Goal: Use online tool/utility: Utilize a website feature to perform a specific function

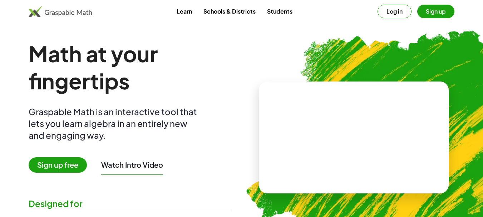
click at [391, 12] on button "Log in" at bounding box center [394, 12] width 34 height 14
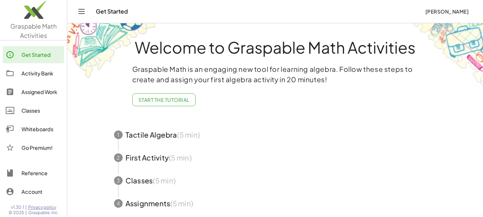
scroll to position [45, 0]
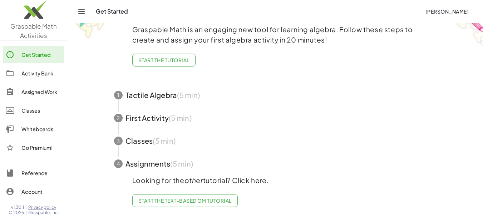
click at [181, 199] on link "Start the Text-based GM Tutorial" at bounding box center [184, 200] width 105 height 13
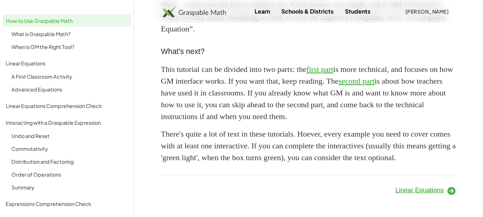
click at [55, 26] on link "How to Use Graspable Math" at bounding box center [67, 20] width 128 height 13
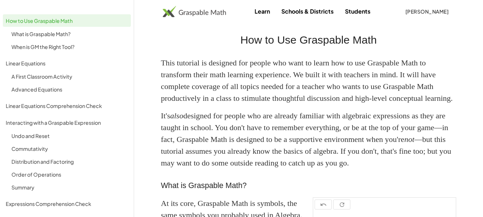
click at [176, 10] on img at bounding box center [194, 11] width 63 height 11
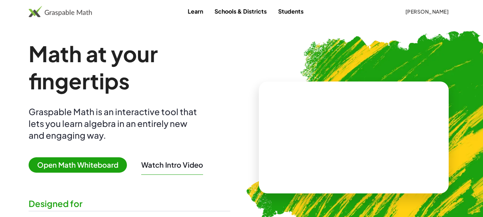
click at [93, 169] on span "Open Math Whiteboard" at bounding box center [78, 164] width 98 height 15
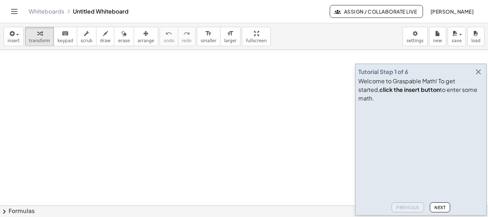
scroll to position [71, 0]
click at [482, 76] on icon "button" at bounding box center [478, 72] width 9 height 9
click at [482, 82] on div at bounding box center [244, 134] width 488 height 311
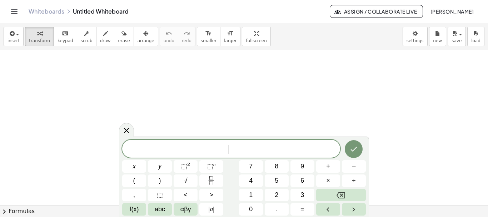
scroll to position [143, 0]
click at [6, 58] on div at bounding box center [244, 62] width 488 height 311
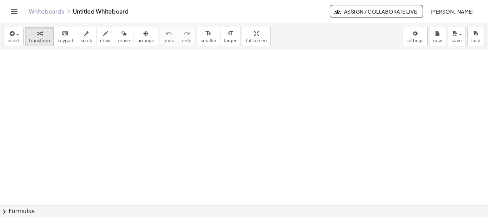
click at [79, 76] on div at bounding box center [244, 62] width 488 height 311
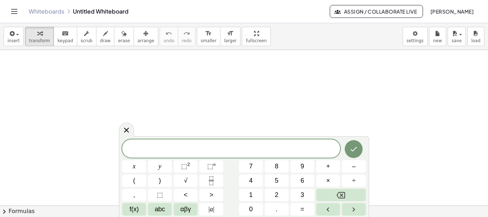
drag, startPoint x: 79, startPoint y: 76, endPoint x: 53, endPoint y: 80, distance: 25.9
click at [53, 80] on div at bounding box center [244, 62] width 488 height 311
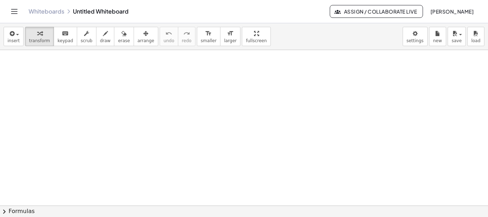
click at [154, 95] on div at bounding box center [244, 62] width 488 height 311
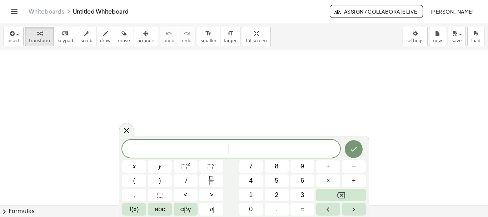
click at [13, 96] on div at bounding box center [244, 62] width 488 height 311
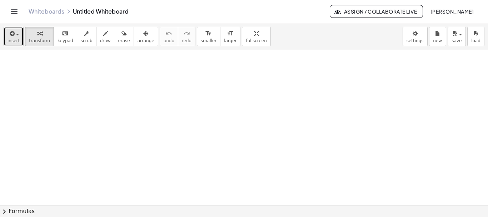
click at [16, 42] on span "insert" at bounding box center [14, 40] width 12 height 5
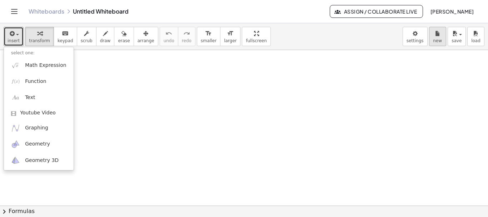
drag, startPoint x: 390, startPoint y: 62, endPoint x: 441, endPoint y: 45, distance: 53.9
click at [391, 62] on div at bounding box center [244, 62] width 488 height 311
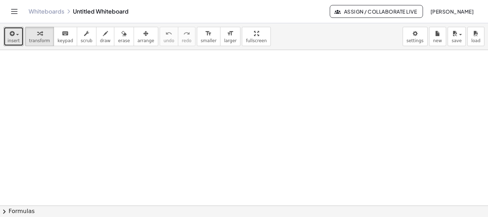
drag, startPoint x: 229, startPoint y: 41, endPoint x: 229, endPoint y: 85, distance: 43.2
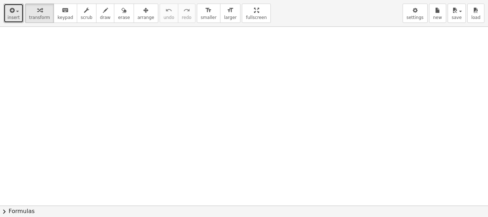
click at [229, 85] on div "insert select one: Math Expression Function Text Youtube Video Graphing Geometr…" at bounding box center [244, 108] width 488 height 217
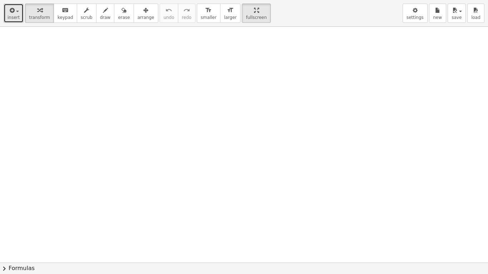
click at [8, 14] on icon "button" at bounding box center [11, 10] width 6 height 9
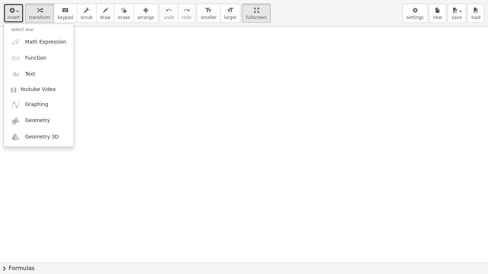
click at [108, 73] on div at bounding box center [244, 120] width 488 height 472
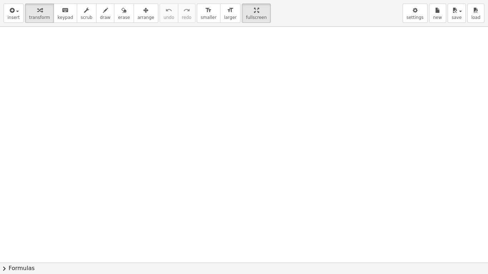
drag, startPoint x: 53, startPoint y: 56, endPoint x: 20, endPoint y: 80, distance: 41.2
drag, startPoint x: 20, startPoint y: 80, endPoint x: 10, endPoint y: 12, distance: 68.6
click at [10, 12] on icon "button" at bounding box center [11, 10] width 6 height 9
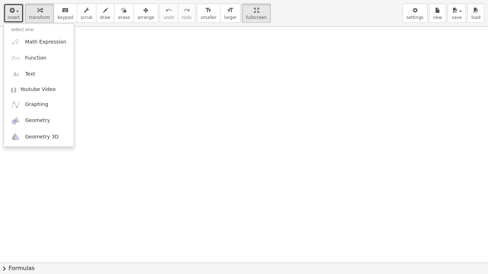
click at [91, 102] on div at bounding box center [244, 120] width 488 height 472
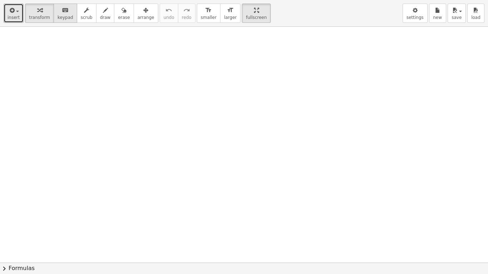
click at [67, 18] on button "keyboard keypad" at bounding box center [66, 13] width 24 height 19
click at [29, 8] on div "button" at bounding box center [39, 10] width 21 height 9
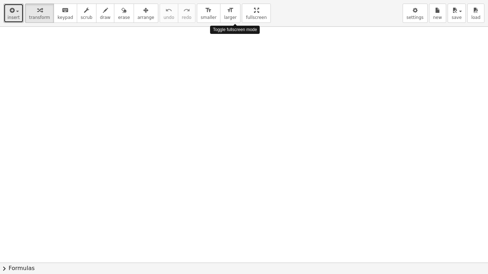
drag, startPoint x: 233, startPoint y: 16, endPoint x: 233, endPoint y: -28, distance: 43.2
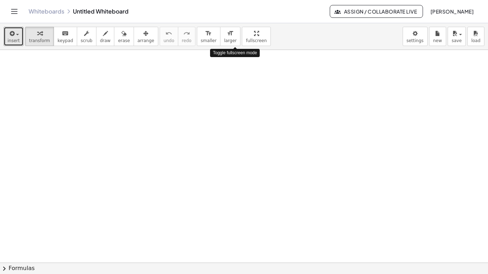
click at [233, 0] on html "Graspable Math Activities Get Started Activity Bank Assigned Work Classes White…" at bounding box center [244, 137] width 488 height 274
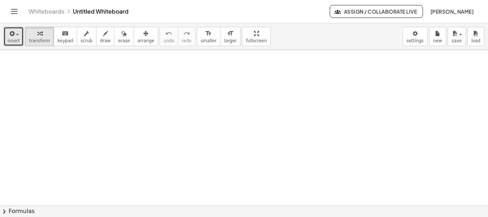
scroll to position [227, 0]
click at [51, 94] on div at bounding box center [244, 56] width 488 height 466
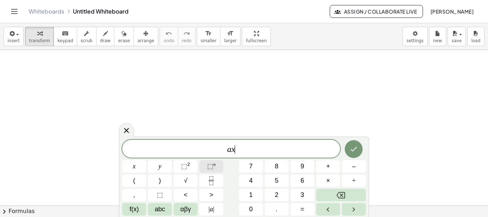
click at [213, 168] on span "⬚" at bounding box center [210, 166] width 6 height 7
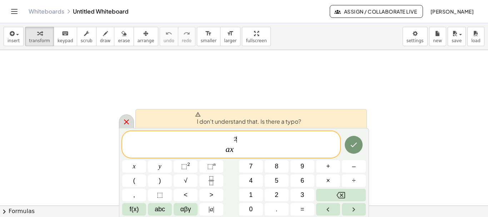
click at [126, 125] on icon at bounding box center [126, 122] width 9 height 9
click at [126, 125] on div at bounding box center [244, 56] width 488 height 466
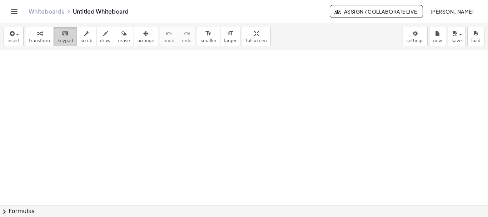
click at [54, 38] on button "keyboard keypad" at bounding box center [66, 36] width 24 height 19
click at [104, 36] on button "draw" at bounding box center [105, 36] width 19 height 19
drag, startPoint x: 30, startPoint y: 69, endPoint x: 40, endPoint y: 73, distance: 11.4
click at [40, 73] on div at bounding box center [244, 56] width 488 height 466
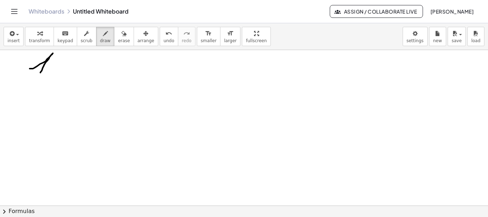
drag, startPoint x: 38, startPoint y: 69, endPoint x: 45, endPoint y: 62, distance: 10.4
drag, startPoint x: 45, startPoint y: 62, endPoint x: 9, endPoint y: 74, distance: 38.7
click at [9, 74] on div at bounding box center [244, 56] width 488 height 466
click at [121, 35] on icon "button" at bounding box center [123, 33] width 5 height 9
click at [22, 63] on div at bounding box center [244, 56] width 488 height 466
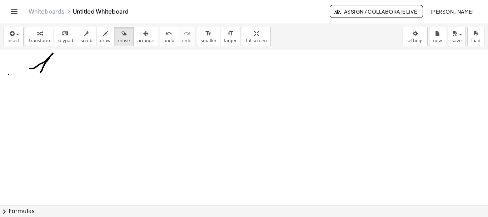
click at [24, 63] on div at bounding box center [244, 56] width 488 height 466
click at [30, 63] on div at bounding box center [244, 56] width 488 height 466
drag, startPoint x: 31, startPoint y: 63, endPoint x: 64, endPoint y: 64, distance: 33.6
click at [64, 64] on div at bounding box center [244, 56] width 488 height 466
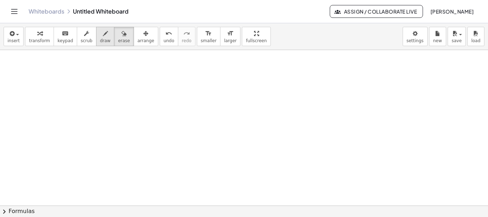
click at [100, 32] on div "button" at bounding box center [105, 33] width 11 height 9
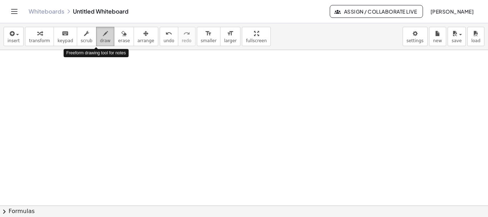
click at [100, 32] on div "button" at bounding box center [105, 33] width 11 height 9
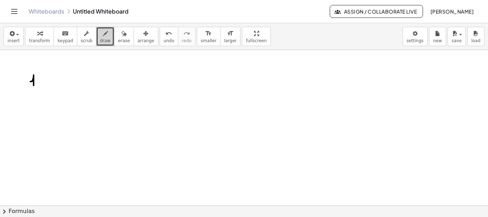
drag, startPoint x: 30, startPoint y: 81, endPoint x: 29, endPoint y: 86, distance: 4.4
click at [33, 85] on div at bounding box center [244, 56] width 488 height 466
drag, startPoint x: 29, startPoint y: 86, endPoint x: 35, endPoint y: 86, distance: 6.8
click at [35, 86] on div at bounding box center [244, 56] width 488 height 466
click at [118, 39] on span "erase" at bounding box center [124, 40] width 12 height 5
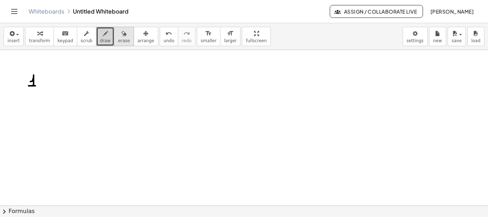
click at [118, 39] on span "erase" at bounding box center [124, 40] width 12 height 5
drag, startPoint x: 30, startPoint y: 81, endPoint x: 35, endPoint y: 79, distance: 5.4
click at [35, 79] on div at bounding box center [244, 56] width 488 height 466
click at [81, 40] on span "scrub" at bounding box center [87, 40] width 12 height 5
click at [99, 38] on button "draw" at bounding box center [105, 36] width 19 height 19
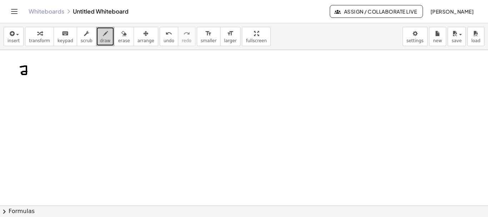
drag, startPoint x: 20, startPoint y: 67, endPoint x: 27, endPoint y: 71, distance: 8.2
click at [27, 71] on div at bounding box center [244, 56] width 488 height 466
drag, startPoint x: 28, startPoint y: 73, endPoint x: 36, endPoint y: 67, distance: 10.0
click at [36, 67] on div at bounding box center [244, 56] width 488 height 466
click at [33, 67] on div at bounding box center [244, 56] width 488 height 466
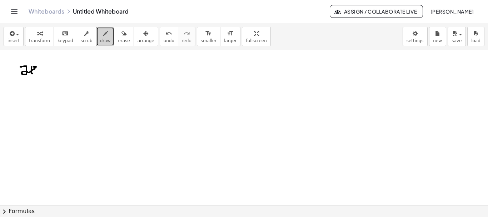
drag, startPoint x: 31, startPoint y: 67, endPoint x: 32, endPoint y: 74, distance: 6.8
click at [32, 74] on div at bounding box center [244, 56] width 488 height 466
click at [46, 70] on div at bounding box center [244, 56] width 488 height 466
click at [46, 69] on div at bounding box center [244, 56] width 488 height 466
drag, startPoint x: 45, startPoint y: 67, endPoint x: 45, endPoint y: 73, distance: 5.8
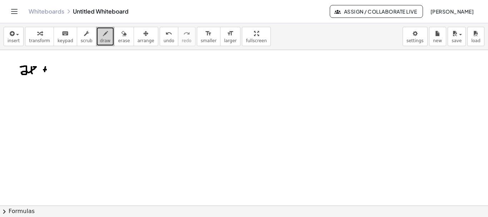
click at [45, 73] on div at bounding box center [244, 56] width 488 height 466
drag, startPoint x: 52, startPoint y: 71, endPoint x: 52, endPoint y: 67, distance: 3.9
click at [52, 67] on div at bounding box center [244, 56] width 488 height 466
click at [36, 74] on div at bounding box center [244, 56] width 488 height 466
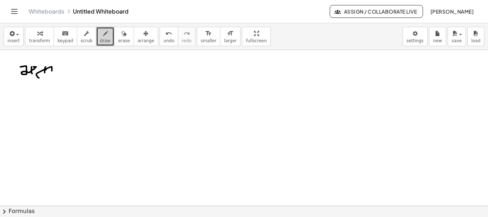
drag, startPoint x: 36, startPoint y: 74, endPoint x: 44, endPoint y: 78, distance: 8.5
click at [40, 78] on div at bounding box center [244, 56] width 488 height 466
click at [44, 78] on div at bounding box center [244, 56] width 488 height 466
click at [118, 41] on span "erase" at bounding box center [124, 40] width 12 height 5
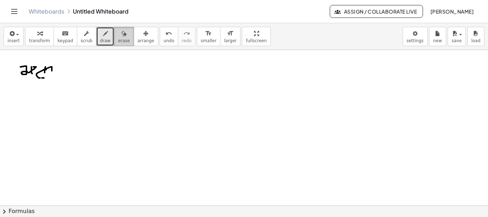
drag, startPoint x: 110, startPoint y: 41, endPoint x: 0, endPoint y: 71, distance: 114.3
click at [118, 41] on span "erase" at bounding box center [124, 40] width 12 height 5
drag, startPoint x: 52, startPoint y: 68, endPoint x: 26, endPoint y: 64, distance: 26.1
click at [26, 64] on div at bounding box center [244, 56] width 488 height 466
click at [18, 68] on div at bounding box center [244, 56] width 488 height 466
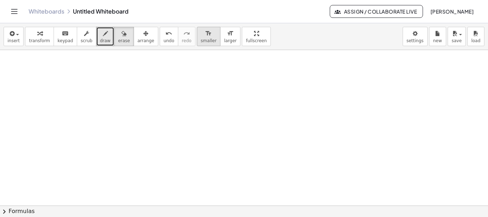
click at [203, 40] on button "format_size smaller" at bounding box center [209, 36] width 24 height 19
drag, startPoint x: 24, startPoint y: 63, endPoint x: 29, endPoint y: 76, distance: 13.7
click at [29, 76] on div at bounding box center [244, 56] width 488 height 466
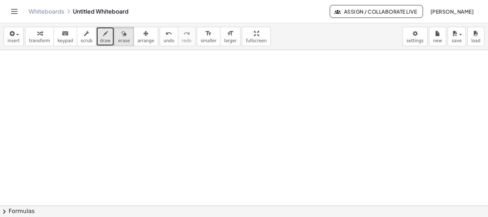
click at [103, 34] on button "draw" at bounding box center [105, 36] width 19 height 19
drag, startPoint x: 20, startPoint y: 70, endPoint x: 29, endPoint y: 68, distance: 9.5
click at [29, 67] on div at bounding box center [244, 56] width 488 height 466
drag, startPoint x: 29, startPoint y: 68, endPoint x: 31, endPoint y: 72, distance: 4.5
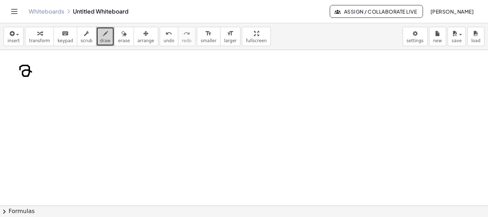
click at [31, 72] on div at bounding box center [244, 56] width 488 height 466
click at [121, 33] on icon "button" at bounding box center [123, 33] width 5 height 9
drag, startPoint x: 28, startPoint y: 70, endPoint x: 43, endPoint y: 68, distance: 14.5
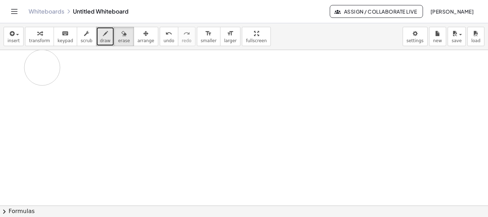
click at [43, 68] on div at bounding box center [244, 56] width 488 height 466
click at [103, 36] on icon "button" at bounding box center [105, 33] width 5 height 9
drag, startPoint x: 28, startPoint y: 65, endPoint x: 35, endPoint y: 71, distance: 9.9
click at [35, 70] on div at bounding box center [244, 56] width 488 height 466
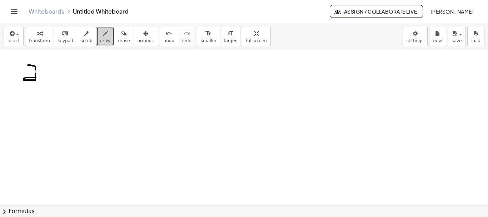
click at [36, 78] on div at bounding box center [244, 56] width 488 height 466
drag, startPoint x: 40, startPoint y: 78, endPoint x: 47, endPoint y: 74, distance: 8.6
click at [47, 74] on div at bounding box center [244, 56] width 488 height 466
click at [50, 72] on div at bounding box center [244, 56] width 488 height 466
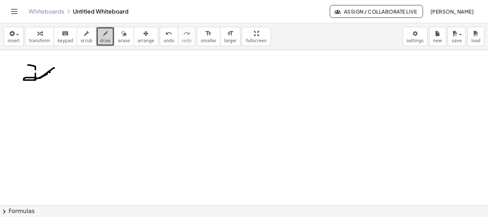
drag, startPoint x: 54, startPoint y: 68, endPoint x: 33, endPoint y: 80, distance: 24.3
click at [33, 80] on div at bounding box center [244, 56] width 488 height 466
drag, startPoint x: 42, startPoint y: 68, endPoint x: 49, endPoint y: 78, distance: 12.4
click at [49, 78] on div at bounding box center [244, 56] width 488 height 466
click at [55, 68] on div at bounding box center [244, 56] width 488 height 466
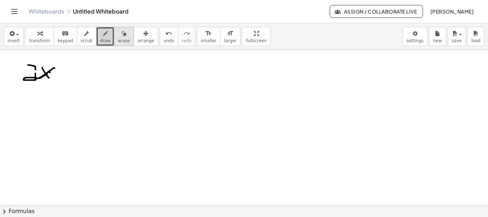
click at [121, 36] on icon "button" at bounding box center [123, 33] width 5 height 9
click at [2, 81] on div at bounding box center [244, 56] width 488 height 466
click at [44, 64] on div at bounding box center [244, 56] width 488 height 466
drag, startPoint x: 44, startPoint y: 64, endPoint x: 59, endPoint y: 64, distance: 14.3
click at [55, 64] on div at bounding box center [244, 56] width 488 height 466
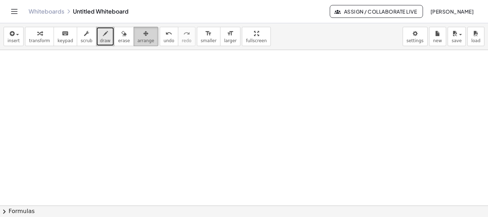
click at [143, 37] on icon "button" at bounding box center [145, 33] width 5 height 9
click at [161, 36] on button "undo undo" at bounding box center [169, 36] width 19 height 19
click at [181, 35] on div "insert select one: Math Expression Function Text Youtube Video Graphing Geometr…" at bounding box center [244, 36] width 488 height 27
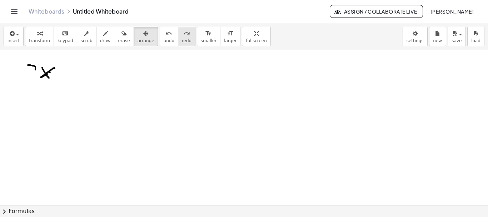
click at [183, 35] on icon "redo" at bounding box center [186, 33] width 7 height 9
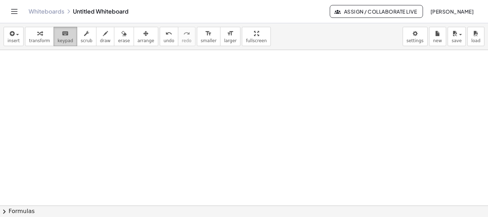
click at [54, 41] on button "keyboard keypad" at bounding box center [66, 36] width 24 height 19
click at [62, 37] on icon "keyboard" at bounding box center [65, 33] width 7 height 9
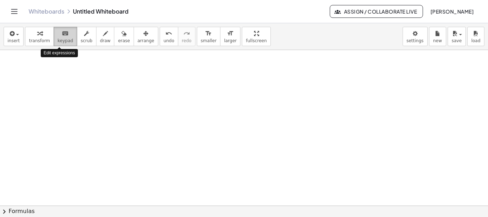
click at [62, 37] on icon "keyboard" at bounding box center [65, 33] width 7 height 9
click at [36, 73] on div at bounding box center [244, 56] width 488 height 466
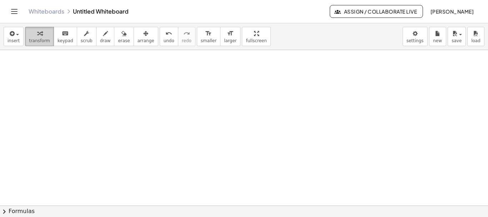
click at [37, 37] on icon "button" at bounding box center [39, 33] width 5 height 9
click at [62, 33] on icon "keyboard" at bounding box center [65, 33] width 7 height 9
drag, startPoint x: 61, startPoint y: 33, endPoint x: 44, endPoint y: 71, distance: 41.9
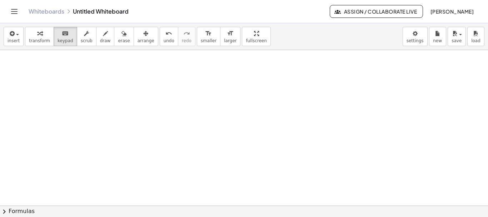
click at [62, 33] on icon "keyboard" at bounding box center [65, 33] width 7 height 9
click at [44, 71] on div at bounding box center [244, 56] width 488 height 466
click at [10, 35] on icon "button" at bounding box center [11, 33] width 6 height 9
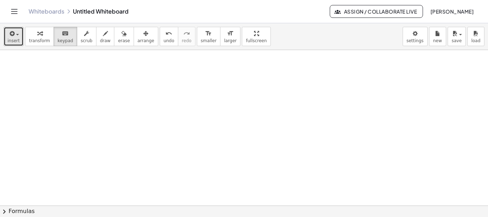
click at [10, 35] on icon "button" at bounding box center [11, 33] width 6 height 9
click at [17, 48] on div "insert select one: Math Expression Function Text Youtube Video Graphing Geometr…" at bounding box center [244, 36] width 488 height 27
click at [16, 41] on span "insert" at bounding box center [14, 40] width 12 height 5
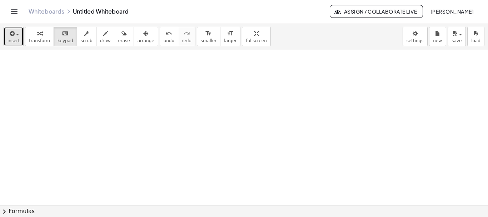
click at [16, 41] on span "insert" at bounding box center [14, 40] width 12 height 5
click at [11, 38] on span "insert" at bounding box center [14, 40] width 12 height 5
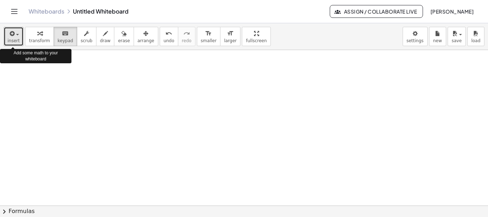
click at [11, 38] on span "insert" at bounding box center [14, 40] width 12 height 5
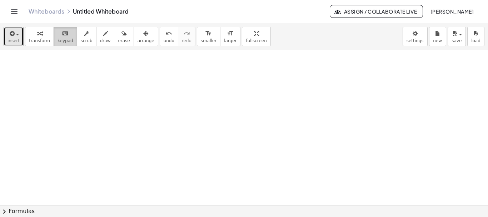
click at [54, 35] on button "keyboard keypad" at bounding box center [66, 36] width 24 height 19
click at [14, 41] on span "insert" at bounding box center [14, 40] width 12 height 5
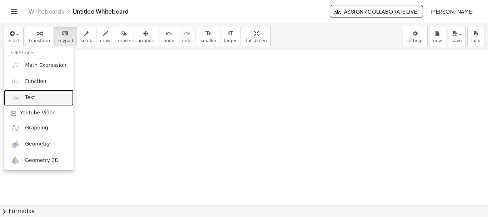
click at [39, 95] on link "Text" at bounding box center [39, 98] width 70 height 16
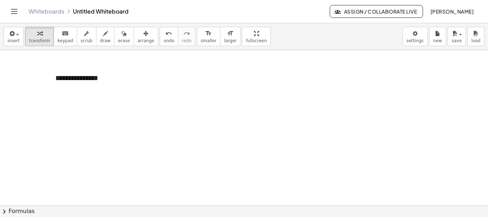
click at [0, 0] on div "- +" at bounding box center [0, 0] width 0 height 0
drag, startPoint x: 79, startPoint y: 66, endPoint x: 77, endPoint y: 76, distance: 10.1
click at [79, 68] on div "- +" at bounding box center [99, 65] width 107 height 12
click at [77, 79] on div "**********" at bounding box center [101, 78] width 107 height 25
drag, startPoint x: 98, startPoint y: 78, endPoint x: 43, endPoint y: 79, distance: 54.3
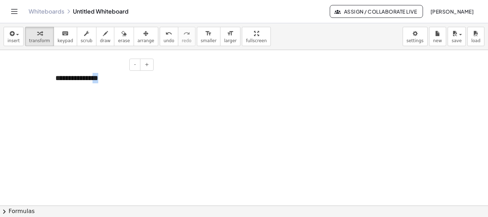
click at [43, 79] on div "**********" at bounding box center [244, 50] width 488 height 622
click at [43, 79] on div at bounding box center [244, 50] width 488 height 622
click at [99, 80] on div "**********" at bounding box center [101, 78] width 107 height 25
click at [103, 31] on icon "button" at bounding box center [105, 33] width 5 height 9
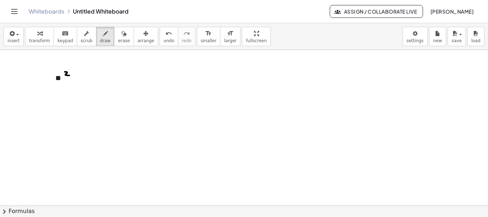
drag, startPoint x: 65, startPoint y: 72, endPoint x: 69, endPoint y: 75, distance: 5.9
click at [69, 75] on div at bounding box center [244, 50] width 488 height 622
click at [62, 35] on icon "keyboard" at bounding box center [65, 33] width 7 height 9
click at [61, 81] on div "**" at bounding box center [101, 78] width 107 height 25
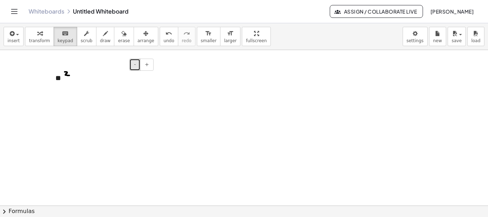
click at [134, 63] on span "-" at bounding box center [135, 64] width 2 height 6
click at [145, 62] on button "+" at bounding box center [147, 65] width 14 height 12
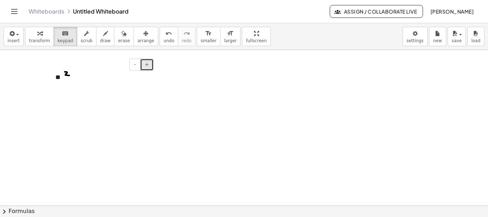
click at [145, 62] on button "+" at bounding box center [147, 65] width 14 height 12
drag, startPoint x: 65, startPoint y: 74, endPoint x: 22, endPoint y: 84, distance: 44.4
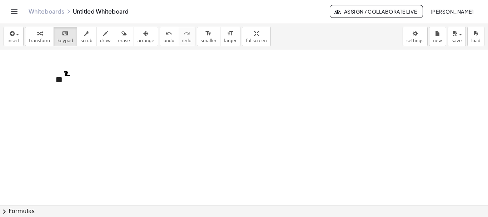
drag, startPoint x: 22, startPoint y: 84, endPoint x: 0, endPoint y: 89, distance: 22.4
drag, startPoint x: 0, startPoint y: 89, endPoint x: 151, endPoint y: 98, distance: 151.3
click at [200, 97] on div at bounding box center [244, 50] width 488 height 622
drag, startPoint x: 85, startPoint y: 77, endPoint x: 30, endPoint y: 79, distance: 55.4
click at [30, 79] on div "- + **" at bounding box center [244, 50] width 488 height 622
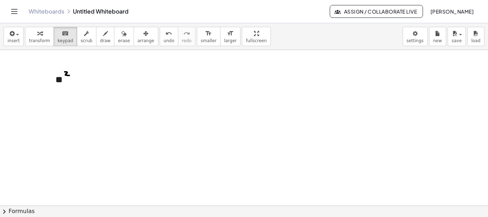
click at [30, 79] on div at bounding box center [244, 50] width 488 height 622
click at [73, 75] on div "**" at bounding box center [101, 80] width 107 height 28
drag, startPoint x: 66, startPoint y: 78, endPoint x: 46, endPoint y: 78, distance: 20.4
click at [46, 78] on div "- + *" at bounding box center [244, 50] width 488 height 622
click at [438, 140] on div at bounding box center [244, 50] width 488 height 622
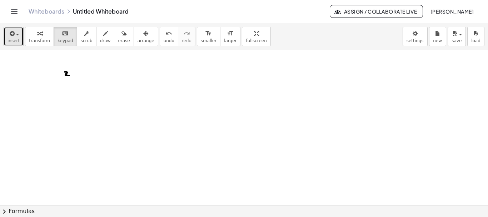
click at [7, 31] on button "insert" at bounding box center [14, 36] width 20 height 19
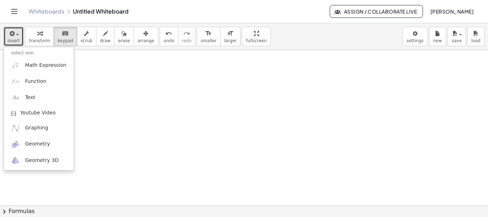
click at [144, 123] on div at bounding box center [244, 50] width 488 height 622
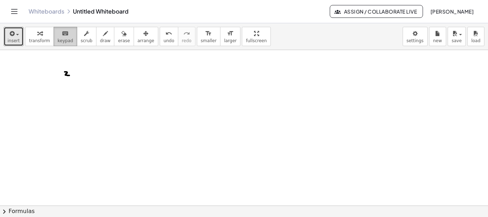
click at [62, 37] on icon "keyboard" at bounding box center [65, 33] width 7 height 9
drag, startPoint x: 69, startPoint y: 76, endPoint x: 43, endPoint y: 75, distance: 26.4
click at [43, 75] on div "- +" at bounding box center [244, 50] width 488 height 622
click at [43, 75] on div at bounding box center [244, 50] width 488 height 622
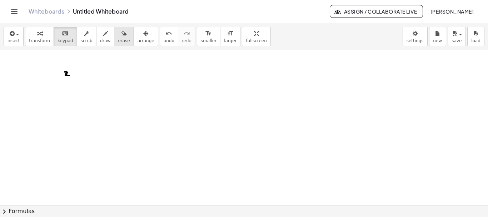
click at [118, 36] on div "button" at bounding box center [124, 33] width 12 height 9
drag, startPoint x: 111, startPoint y: 36, endPoint x: 65, endPoint y: 60, distance: 51.3
click at [118, 36] on div "button" at bounding box center [124, 33] width 12 height 9
drag, startPoint x: 63, startPoint y: 61, endPoint x: 74, endPoint y: 82, distance: 23.7
click at [74, 82] on div at bounding box center [244, 50] width 488 height 622
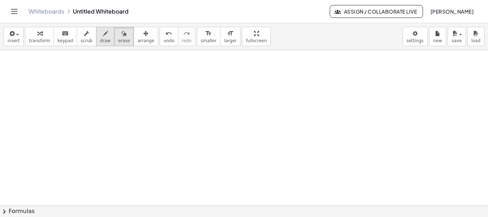
click at [100, 38] on span "draw" at bounding box center [105, 40] width 11 height 5
click at [81, 40] on span "scrub" at bounding box center [87, 40] width 12 height 5
drag, startPoint x: 79, startPoint y: 61, endPoint x: 86, endPoint y: 91, distance: 31.0
click at [86, 91] on div "- +" at bounding box center [244, 50] width 488 height 622
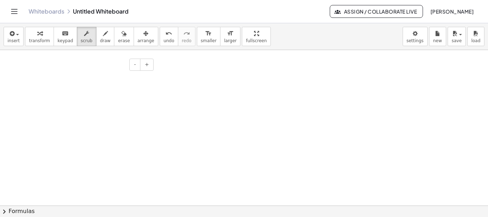
click at [86, 91] on div at bounding box center [101, 80] width 107 height 28
drag, startPoint x: 48, startPoint y: 68, endPoint x: 39, endPoint y: 70, distance: 8.8
drag, startPoint x: 39, startPoint y: 70, endPoint x: 11, endPoint y: 75, distance: 28.3
click at [11, 75] on div at bounding box center [244, 50] width 488 height 622
click at [14, 78] on div at bounding box center [244, 50] width 488 height 622
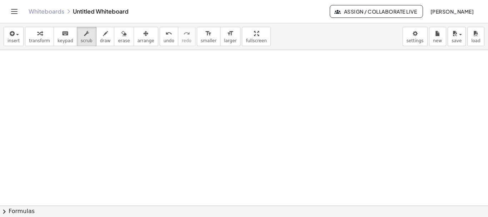
click at [14, 78] on div at bounding box center [244, 50] width 488 height 622
click at [84, 33] on icon "button" at bounding box center [86, 33] width 5 height 9
click at [417, 36] on body "Graspable Math Activities Get Started Activity Bank Assigned Work Classes White…" at bounding box center [244, 108] width 488 height 217
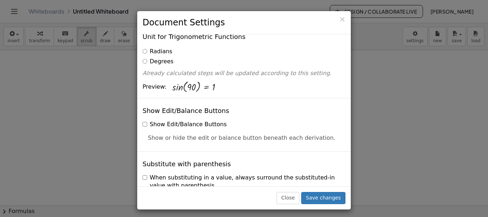
scroll to position [71, 0]
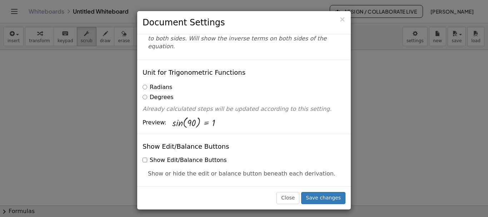
drag, startPoint x: 175, startPoint y: 103, endPoint x: 162, endPoint y: 90, distance: 18.4
click at [184, 117] on div at bounding box center [193, 123] width 43 height 12
click at [145, 83] on label "Radians" at bounding box center [158, 87] width 30 height 8
click at [54, 119] on div "× Document Settings These settings are saved with the document you are currentl…" at bounding box center [244, 108] width 488 height 217
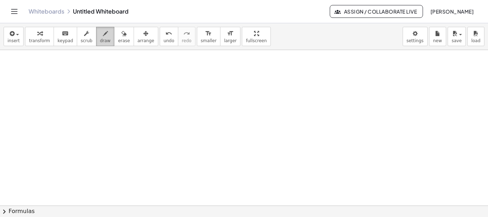
click at [96, 41] on button "draw" at bounding box center [105, 36] width 19 height 19
drag, startPoint x: 51, startPoint y: 69, endPoint x: 56, endPoint y: 72, distance: 6.4
click at [56, 72] on div at bounding box center [244, 50] width 488 height 622
drag, startPoint x: 56, startPoint y: 72, endPoint x: 38, endPoint y: 74, distance: 19.1
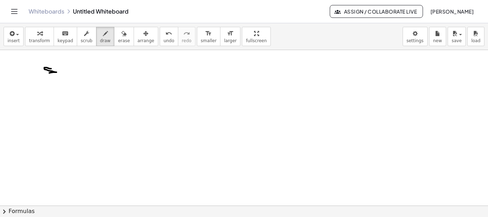
click at [38, 74] on div at bounding box center [244, 50] width 488 height 622
drag, startPoint x: 58, startPoint y: 83, endPoint x: 66, endPoint y: 90, distance: 10.6
click at [66, 89] on div at bounding box center [244, 50] width 488 height 622
click at [66, 97] on div at bounding box center [244, 50] width 488 height 622
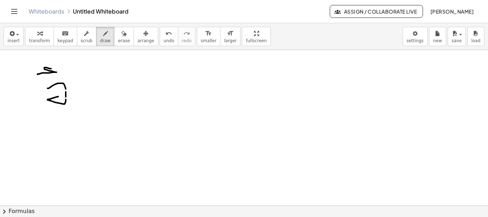
drag, startPoint x: 66, startPoint y: 101, endPoint x: 66, endPoint y: 96, distance: 4.7
click at [66, 96] on div at bounding box center [244, 50] width 488 height 622
drag, startPoint x: 118, startPoint y: 37, endPoint x: 65, endPoint y: 70, distance: 61.8
click at [118, 38] on div "button" at bounding box center [124, 33] width 12 height 9
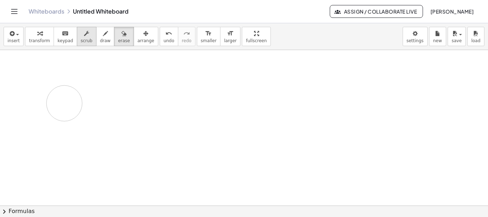
drag, startPoint x: 45, startPoint y: 75, endPoint x: 86, endPoint y: 38, distance: 55.7
click at [61, 109] on div at bounding box center [244, 50] width 488 height 622
click at [103, 29] on icon "button" at bounding box center [105, 33] width 5 height 9
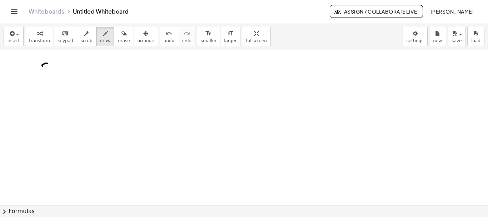
drag, startPoint x: 43, startPoint y: 66, endPoint x: 47, endPoint y: 63, distance: 5.5
click at [47, 63] on div at bounding box center [244, 50] width 488 height 622
click at [48, 69] on div at bounding box center [244, 50] width 488 height 622
drag, startPoint x: 111, startPoint y: 36, endPoint x: 56, endPoint y: 71, distance: 64.6
click at [103, 43] on div "transform keyboard keypad scrub draw erase arrange" at bounding box center [91, 36] width 133 height 19
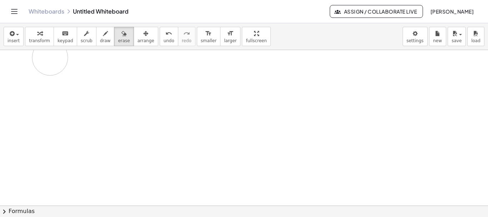
drag, startPoint x: 54, startPoint y: 73, endPoint x: 90, endPoint y: 48, distance: 43.8
click at [54, 56] on div at bounding box center [244, 50] width 488 height 622
click at [98, 41] on button "draw" at bounding box center [105, 36] width 19 height 19
click at [100, 40] on span "draw" at bounding box center [105, 40] width 11 height 5
drag, startPoint x: 50, startPoint y: 65, endPoint x: 55, endPoint y: 65, distance: 4.7
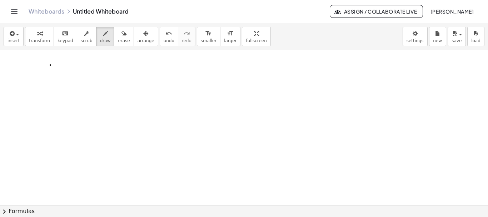
click at [54, 65] on div at bounding box center [244, 50] width 488 height 622
drag, startPoint x: 55, startPoint y: 65, endPoint x: 58, endPoint y: 72, distance: 7.5
click at [58, 72] on div at bounding box center [244, 50] width 488 height 622
drag, startPoint x: 60, startPoint y: 74, endPoint x: 67, endPoint y: 66, distance: 9.9
click at [67, 66] on div at bounding box center [244, 50] width 488 height 622
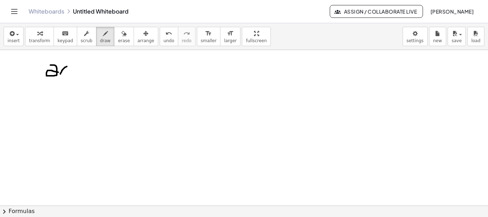
click at [67, 66] on div at bounding box center [244, 50] width 488 height 622
drag, startPoint x: 58, startPoint y: 64, endPoint x: 71, endPoint y: 74, distance: 16.1
click at [71, 74] on div at bounding box center [244, 50] width 488 height 622
click at [118, 32] on div "button" at bounding box center [124, 33] width 12 height 9
click at [64, 67] on div at bounding box center [244, 50] width 488 height 622
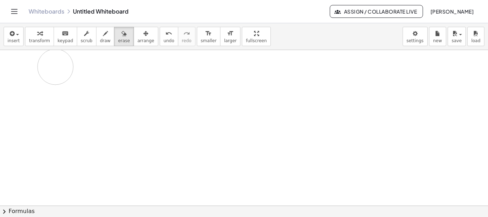
click at [64, 67] on div at bounding box center [244, 50] width 488 height 622
click at [18, 37] on button "insert" at bounding box center [14, 36] width 20 height 19
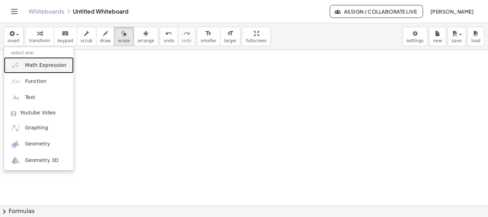
click at [26, 70] on link "Math Expression" at bounding box center [39, 65] width 70 height 16
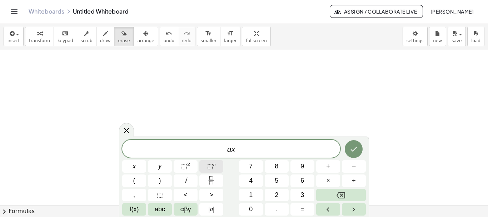
click at [214, 166] on sup "n" at bounding box center [214, 163] width 3 height 5
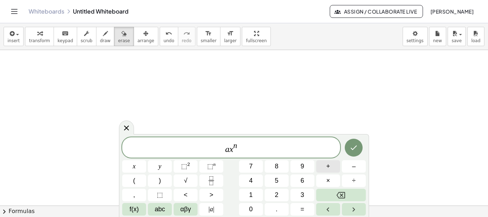
click at [327, 169] on span "+" at bounding box center [328, 166] width 4 height 10
click at [203, 165] on button "⬚ n" at bounding box center [211, 166] width 24 height 13
click at [255, 151] on span "a x n + b x m ​" at bounding box center [231, 147] width 218 height 13
click at [352, 151] on icon "Done" at bounding box center [353, 147] width 9 height 9
click at [352, 151] on div at bounding box center [244, 50] width 488 height 622
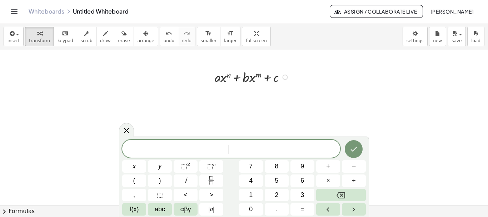
click at [255, 80] on div at bounding box center [253, 77] width 84 height 18
drag, startPoint x: 255, startPoint y: 80, endPoint x: 139, endPoint y: 82, distance: 116.5
drag, startPoint x: 104, startPoint y: 81, endPoint x: 80, endPoint y: 80, distance: 24.3
click at [80, 80] on div at bounding box center [101, 80] width 107 height 28
drag, startPoint x: 80, startPoint y: 80, endPoint x: 188, endPoint y: 84, distance: 107.9
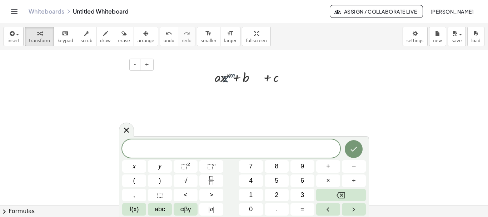
click at [80, 80] on div at bounding box center [101, 80] width 107 height 28
click at [257, 78] on div at bounding box center [253, 77] width 84 height 18
click at [252, 78] on div at bounding box center [253, 77] width 84 height 18
click at [293, 77] on div at bounding box center [253, 77] width 84 height 18
click at [278, 79] on div at bounding box center [253, 77] width 84 height 18
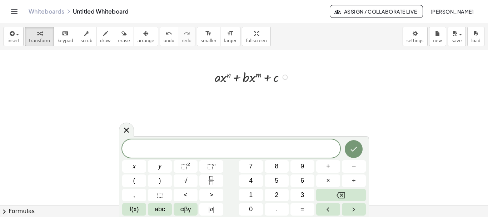
click at [280, 80] on div at bounding box center [253, 77] width 84 height 18
click at [233, 79] on div at bounding box center [253, 77] width 84 height 18
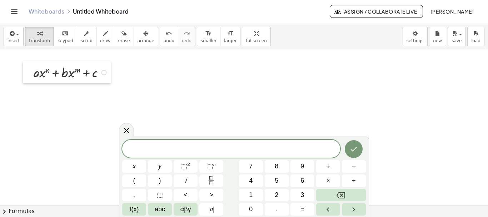
drag, startPoint x: 210, startPoint y: 83, endPoint x: 27, endPoint y: 78, distance: 183.3
click at [27, 78] on div at bounding box center [28, 72] width 11 height 22
click at [98, 81] on div "+ · a · x n + · b · x m + c" at bounding box center [67, 72] width 88 height 22
drag, startPoint x: 106, startPoint y: 78, endPoint x: 97, endPoint y: 84, distance: 11.3
click at [97, 84] on div "- + + c + · a · x n + · b · x m + c" at bounding box center [244, 50] width 488 height 622
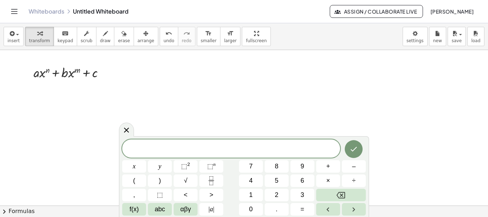
click at [153, 88] on div at bounding box center [101, 80] width 107 height 28
click at [193, 90] on div at bounding box center [244, 50] width 488 height 622
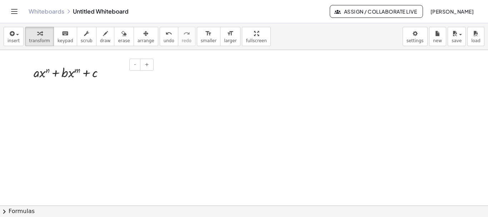
click at [112, 75] on div at bounding box center [72, 72] width 84 height 18
click at [118, 85] on div at bounding box center [101, 80] width 107 height 28
drag, startPoint x: 146, startPoint y: 88, endPoint x: 129, endPoint y: 91, distance: 17.5
click at [129, 91] on div at bounding box center [101, 80] width 107 height 28
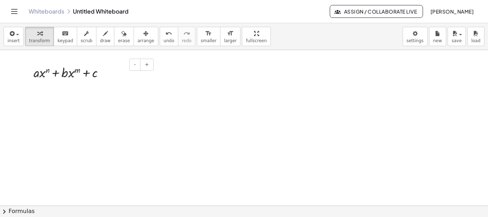
click at [129, 91] on div at bounding box center [101, 80] width 107 height 28
click at [78, 110] on div at bounding box center [244, 50] width 488 height 622
drag, startPoint x: 144, startPoint y: 88, endPoint x: 119, endPoint y: 89, distance: 25.7
click at [119, 89] on div at bounding box center [101, 80] width 107 height 28
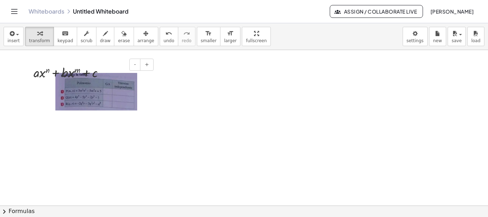
click at [126, 101] on img at bounding box center [96, 92] width 82 height 38
click at [154, 96] on div at bounding box center [101, 92] width 107 height 52
click at [147, 68] on button "+" at bounding box center [147, 65] width 14 height 12
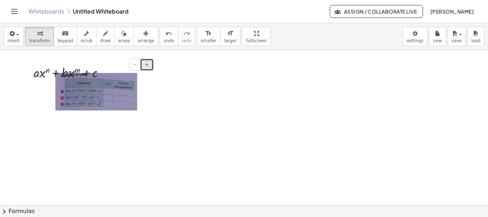
click at [147, 68] on button "+" at bounding box center [147, 65] width 14 height 12
click at [105, 90] on img at bounding box center [96, 92] width 82 height 38
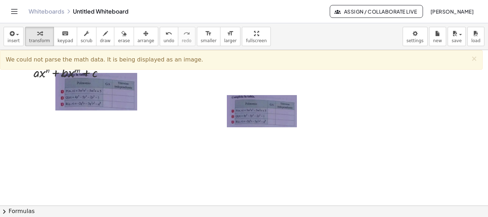
click at [252, 132] on div at bounding box center [244, 50] width 488 height 622
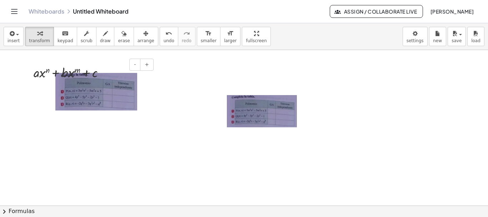
click at [127, 97] on img at bounding box center [96, 92] width 82 height 38
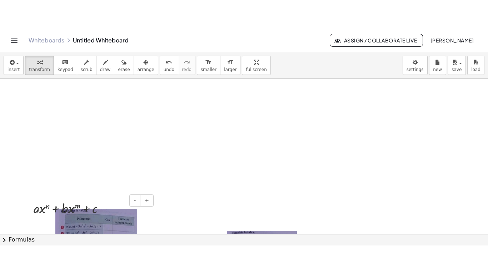
scroll to position [311, 0]
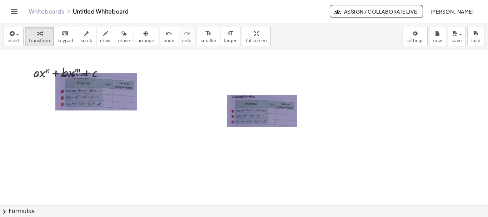
click at [280, 115] on div at bounding box center [262, 111] width 71 height 33
click at [244, 113] on div at bounding box center [262, 111] width 71 height 33
click at [243, 113] on div at bounding box center [262, 111] width 71 height 33
click at [239, 113] on div at bounding box center [262, 111] width 71 height 33
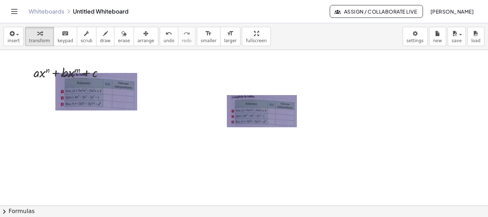
click at [239, 113] on div at bounding box center [262, 111] width 71 height 33
click at [165, 32] on icon "undo" at bounding box center [168, 33] width 7 height 9
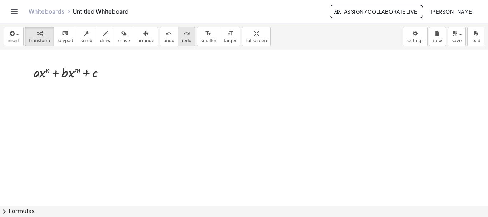
click at [182, 41] on span "redo" at bounding box center [187, 40] width 10 height 5
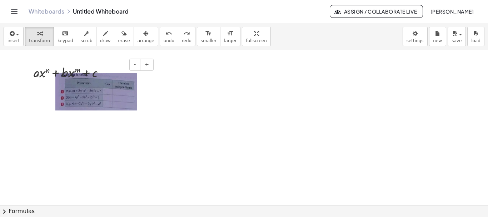
click at [106, 95] on img at bounding box center [96, 92] width 82 height 38
drag, startPoint x: 106, startPoint y: 95, endPoint x: 104, endPoint y: 114, distance: 18.6
click at [104, 114] on div at bounding box center [101, 92] width 107 height 52
click at [105, 114] on div at bounding box center [101, 92] width 107 height 52
click at [144, 61] on button "+" at bounding box center [147, 65] width 14 height 12
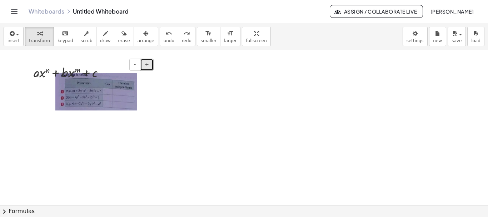
click at [144, 61] on button "+" at bounding box center [147, 65] width 14 height 12
click at [90, 90] on img at bounding box center [96, 92] width 82 height 38
click at [53, 100] on div at bounding box center [51, 92] width 7 height 52
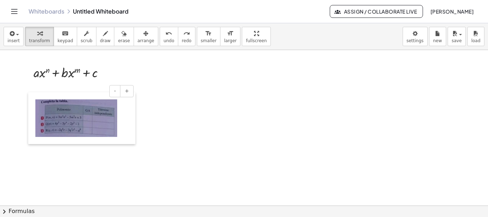
drag, startPoint x: 53, startPoint y: 100, endPoint x: 124, endPoint y: 111, distance: 71.8
click at [35, 113] on div at bounding box center [31, 118] width 7 height 52
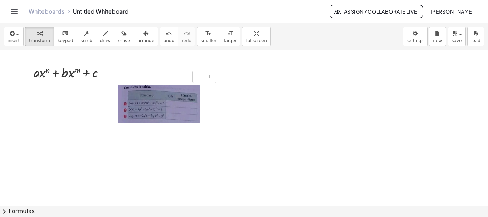
click at [143, 101] on img at bounding box center [159, 104] width 82 height 38
click at [111, 112] on div at bounding box center [244, 50] width 488 height 622
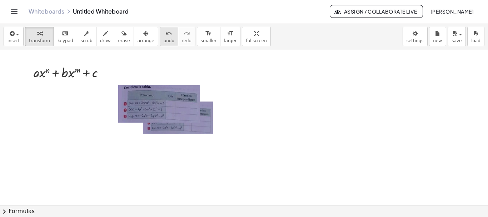
click at [165, 35] on icon "undo" at bounding box center [168, 33] width 7 height 9
click at [205, 120] on div at bounding box center [164, 104] width 107 height 52
drag, startPoint x: 218, startPoint y: 86, endPoint x: 257, endPoint y: 89, distance: 39.1
click at [250, 88] on div "- + + · a · x n + · b · x m + c" at bounding box center [244, 50] width 488 height 622
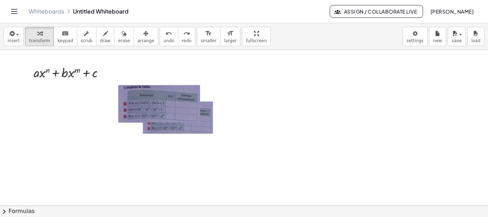
click at [265, 89] on div at bounding box center [244, 50] width 488 height 622
click at [266, 89] on div at bounding box center [244, 50] width 488 height 622
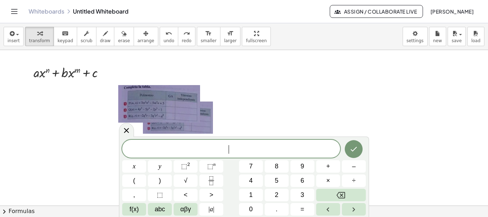
drag, startPoint x: 116, startPoint y: 77, endPoint x: 123, endPoint y: 94, distance: 18.2
click at [118, 80] on div "- + + · a · x n + · b · x m + c" at bounding box center [244, 50] width 488 height 622
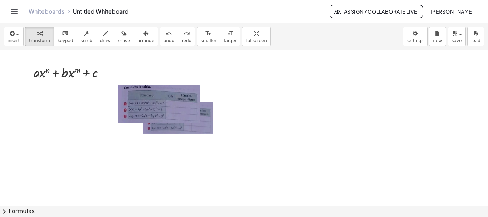
click at [123, 94] on img at bounding box center [159, 104] width 82 height 38
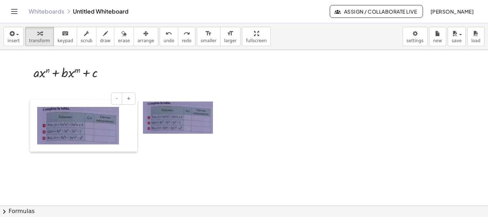
drag, startPoint x: 115, startPoint y: 105, endPoint x: 32, endPoint y: 126, distance: 85.7
click at [32, 126] on div at bounding box center [33, 126] width 7 height 52
drag, startPoint x: 190, startPoint y: 120, endPoint x: 184, endPoint y: 120, distance: 6.1
click at [184, 120] on div at bounding box center [178, 117] width 71 height 33
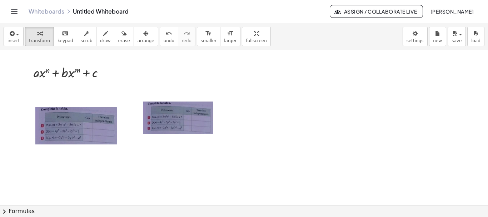
drag, startPoint x: 184, startPoint y: 120, endPoint x: 180, endPoint y: 119, distance: 4.0
click at [180, 119] on div at bounding box center [178, 117] width 71 height 33
click at [164, 36] on div "undo" at bounding box center [169, 33] width 11 height 9
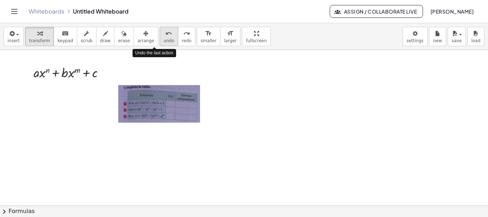
click at [164, 36] on div "undo" at bounding box center [169, 33] width 11 height 9
click at [185, 107] on img at bounding box center [159, 104] width 82 height 38
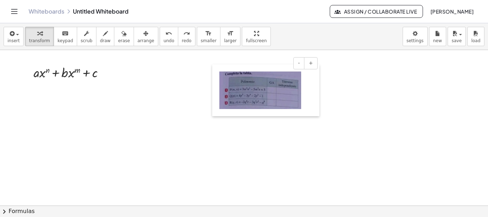
drag, startPoint x: 111, startPoint y: 114, endPoint x: 213, endPoint y: 100, distance: 102.4
click at [213, 100] on div at bounding box center [215, 90] width 7 height 52
click at [295, 95] on img at bounding box center [261, 90] width 82 height 38
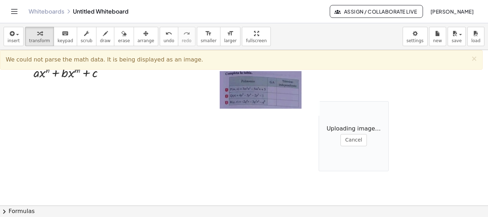
click at [310, 102] on div at bounding box center [266, 90] width 107 height 52
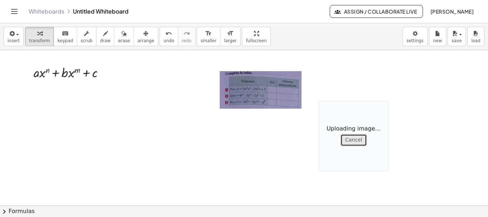
click at [349, 139] on button "Cancel" at bounding box center [353, 140] width 26 height 12
drag, startPoint x: 239, startPoint y: 36, endPoint x: 239, endPoint y: 79, distance: 43.2
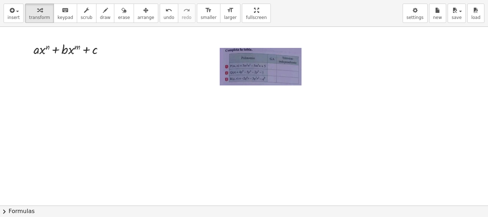
click at [239, 79] on div "insert select one: Math Expression Function Text Youtube Video Graphing Geometr…" at bounding box center [244, 108] width 488 height 217
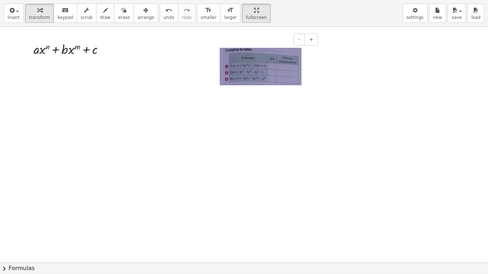
click at [275, 66] on img at bounding box center [261, 67] width 82 height 38
click at [282, 115] on div at bounding box center [244, 27] width 488 height 622
click at [275, 63] on img at bounding box center [261, 67] width 82 height 38
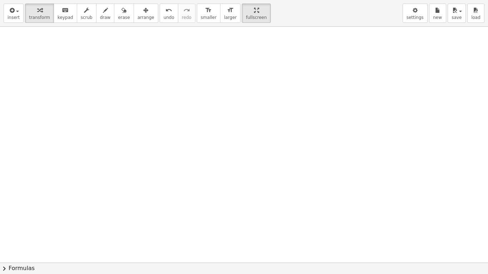
scroll to position [275, 0]
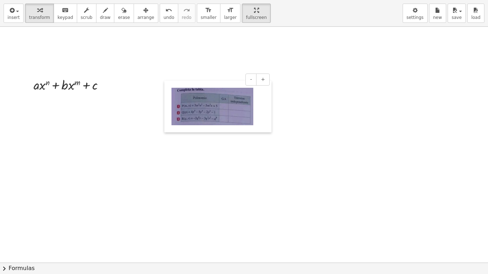
drag, startPoint x: 213, startPoint y: 97, endPoint x: 141, endPoint y: 98, distance: 71.4
click at [164, 98] on div at bounding box center [167, 107] width 7 height 52
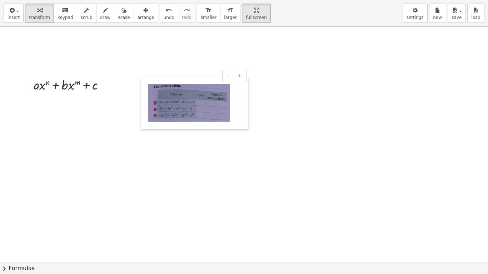
click at [141, 98] on div at bounding box center [144, 103] width 7 height 52
click at [240, 75] on span "+" at bounding box center [240, 76] width 4 height 6
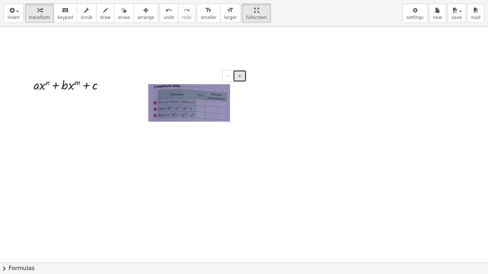
click at [240, 75] on span "+" at bounding box center [240, 76] width 4 height 6
click at [218, 114] on img at bounding box center [189, 103] width 82 height 38
drag, startPoint x: 140, startPoint y: 76, endPoint x: 135, endPoint y: 69, distance: 8.4
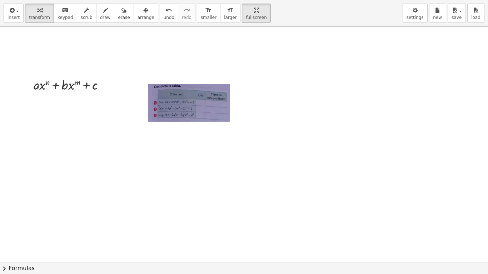
click at [135, 69] on div "- + + · a · x n + · b · x m + c" at bounding box center [244, 63] width 488 height 622
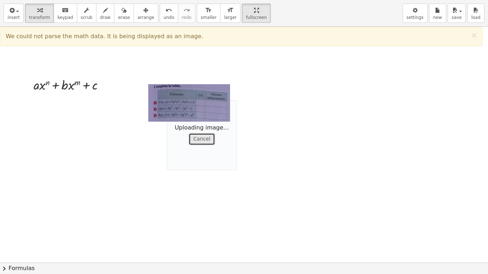
click at [198, 140] on button "Cancel" at bounding box center [202, 139] width 26 height 12
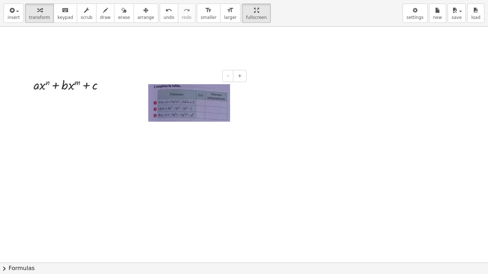
click at [191, 104] on img at bounding box center [189, 103] width 82 height 38
click at [203, 149] on div at bounding box center [244, 63] width 488 height 622
click at [201, 114] on img at bounding box center [189, 103] width 82 height 38
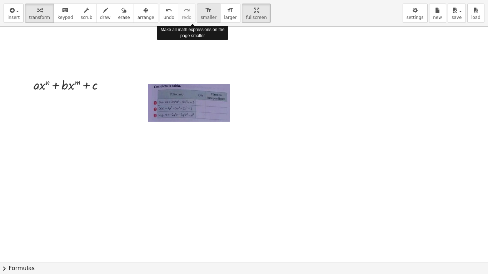
click at [201, 13] on div "format_size" at bounding box center [209, 10] width 16 height 9
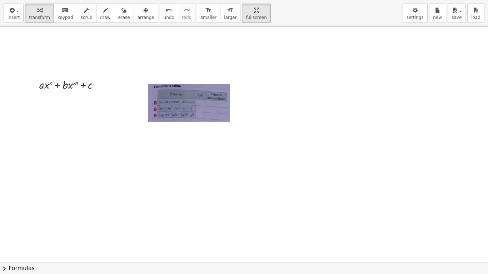
click at [203, 137] on div at bounding box center [244, 63] width 488 height 622
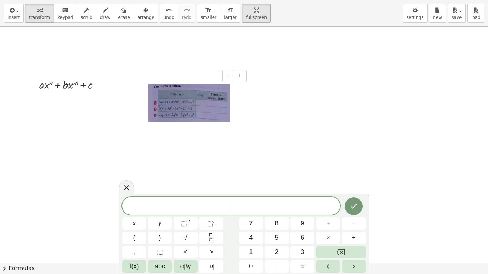
click at [199, 97] on img at bounding box center [189, 103] width 82 height 38
click at [197, 20] on button "format_size smaller" at bounding box center [209, 13] width 24 height 19
click at [201, 18] on span "smaller" at bounding box center [209, 17] width 16 height 5
click at [224, 15] on span "larger" at bounding box center [230, 17] width 13 height 5
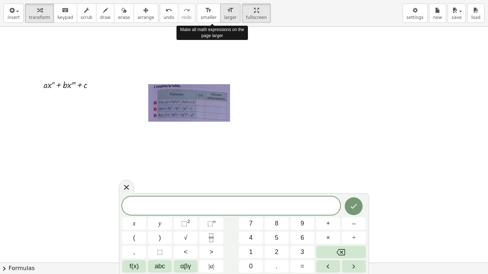
click at [224, 15] on span "larger" at bounding box center [230, 17] width 13 height 5
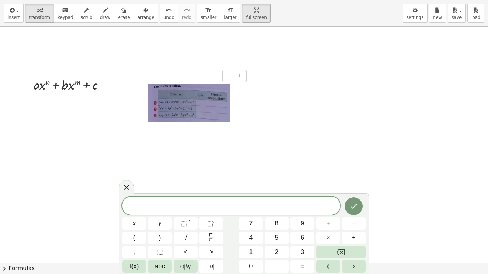
click at [201, 98] on img at bounding box center [189, 103] width 82 height 38
click at [239, 115] on div at bounding box center [194, 103] width 107 height 52
click at [29, 12] on div "button" at bounding box center [39, 10] width 21 height 9
click at [346, 208] on button "Done" at bounding box center [354, 207] width 18 height 18
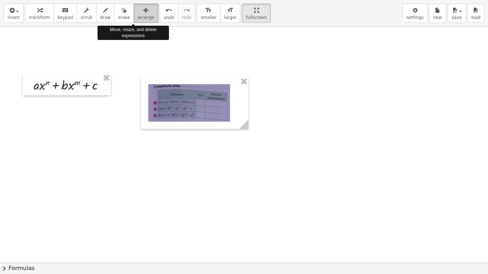
click at [138, 16] on span "arrange" at bounding box center [146, 17] width 17 height 5
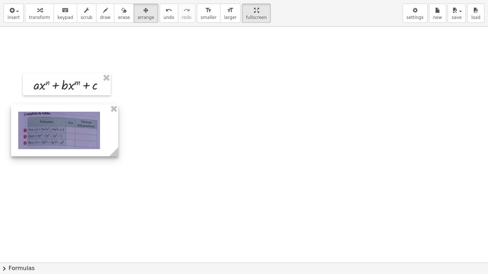
drag, startPoint x: 247, startPoint y: 103, endPoint x: 117, endPoint y: 131, distance: 132.9
click at [117, 131] on div at bounding box center [64, 131] width 107 height 52
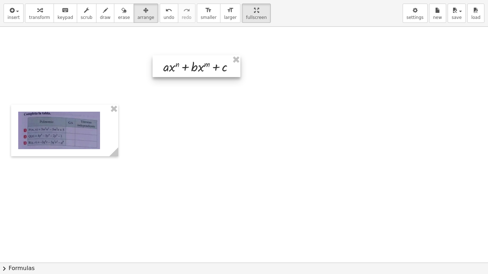
drag, startPoint x: 88, startPoint y: 84, endPoint x: 225, endPoint y: 53, distance: 140.3
click at [225, 55] on div at bounding box center [197, 66] width 88 height 22
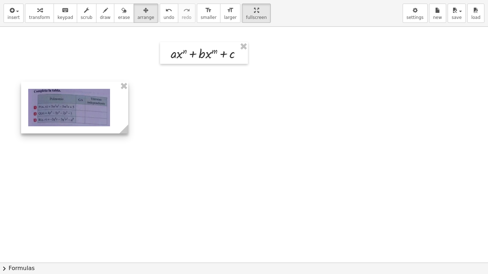
drag, startPoint x: 56, startPoint y: 133, endPoint x: 74, endPoint y: 86, distance: 49.9
click at [74, 86] on div at bounding box center [74, 108] width 107 height 52
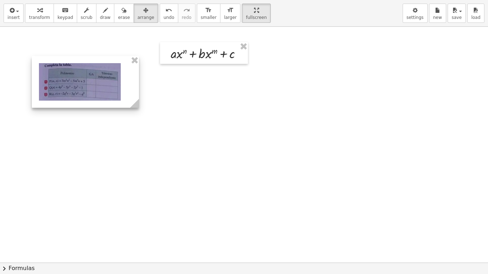
click at [73, 86] on div at bounding box center [85, 82] width 107 height 52
click at [143, 14] on icon "button" at bounding box center [145, 10] width 5 height 9
click at [144, 11] on div "insert select one: Math Expression Function Text Youtube Video Graphing Geometr…" at bounding box center [244, 13] width 488 height 27
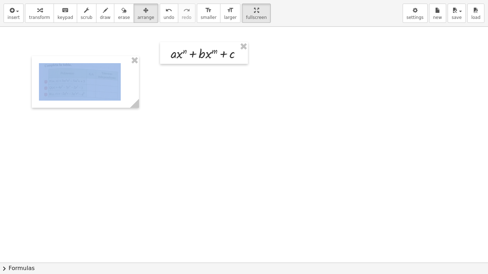
click at [144, 11] on div "insert select one: Math Expression Function Text Youtube Video Graphing Geometr…" at bounding box center [244, 13] width 488 height 27
click at [138, 13] on div "button" at bounding box center [146, 10] width 17 height 9
click at [160, 16] on button "undo undo" at bounding box center [169, 13] width 19 height 19
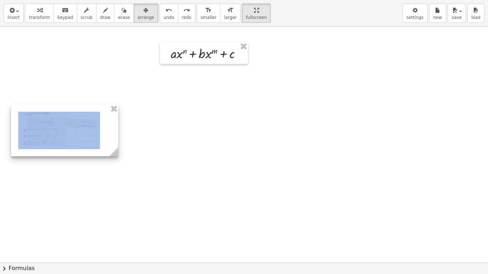
click at [85, 117] on div at bounding box center [64, 131] width 107 height 52
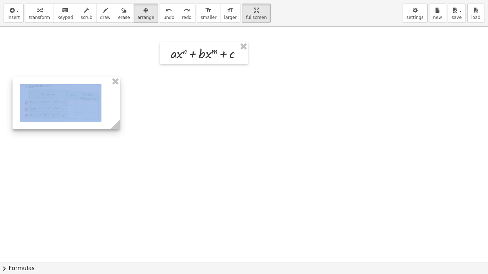
drag, startPoint x: 85, startPoint y: 117, endPoint x: 89, endPoint y: 71, distance: 45.9
click at [89, 77] on div at bounding box center [66, 103] width 107 height 52
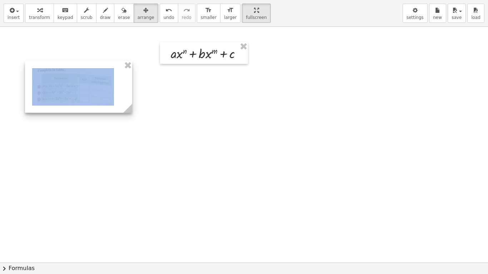
drag, startPoint x: 93, startPoint y: 64, endPoint x: 78, endPoint y: 3, distance: 62.7
click at [103, 66] on div at bounding box center [78, 87] width 107 height 52
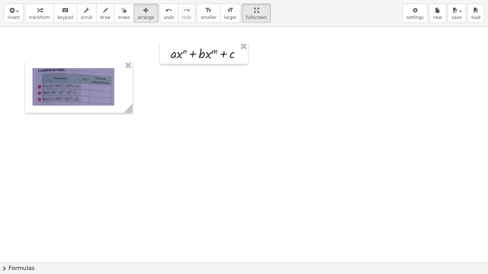
click at [75, 3] on div "insert select one: Math Expression Function Text Youtube Video Graphing Geometr…" at bounding box center [244, 13] width 488 height 27
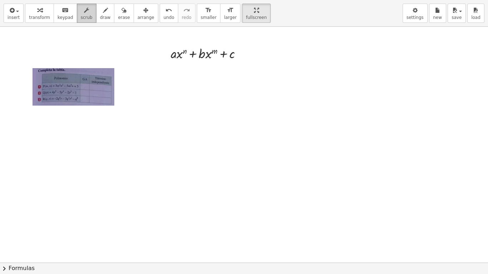
click at [84, 12] on icon "button" at bounding box center [86, 10] width 5 height 9
click at [83, 84] on img at bounding box center [74, 87] width 82 height 38
click at [132, 105] on div at bounding box center [78, 87] width 107 height 52
click at [150, 116] on div at bounding box center [244, 63] width 488 height 622
click at [143, 12] on icon "button" at bounding box center [145, 10] width 5 height 9
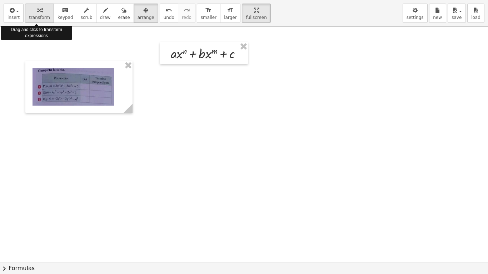
click at [39, 17] on span "transform" at bounding box center [39, 17] width 21 height 5
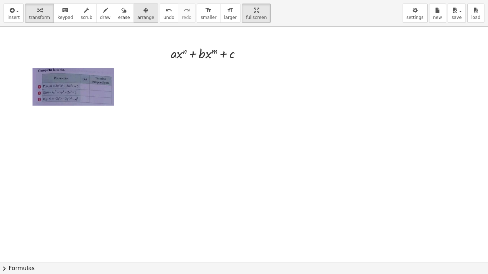
click at [138, 16] on span "arrange" at bounding box center [146, 17] width 17 height 5
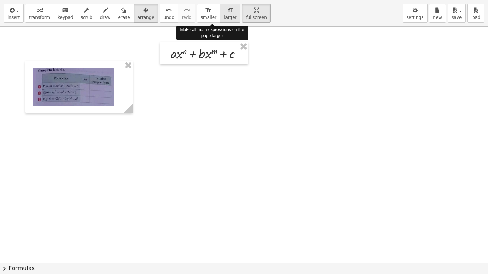
click at [224, 16] on span "larger" at bounding box center [230, 17] width 13 height 5
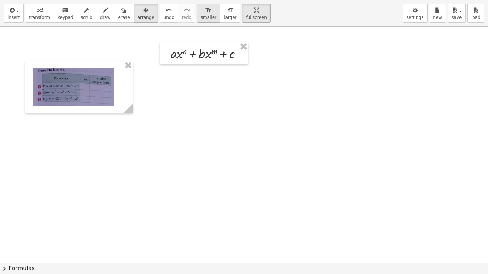
click at [201, 15] on span "smaller" at bounding box center [209, 17] width 16 height 5
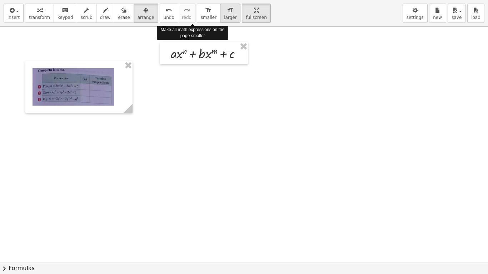
click at [220, 14] on button "format_size larger" at bounding box center [230, 13] width 20 height 19
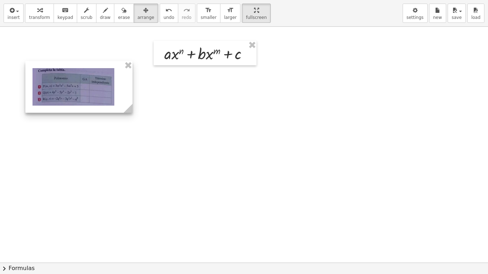
click at [121, 96] on div at bounding box center [78, 87] width 107 height 52
click at [116, 85] on div at bounding box center [78, 87] width 107 height 52
click at [201, 17] on span "smaller" at bounding box center [209, 17] width 16 height 5
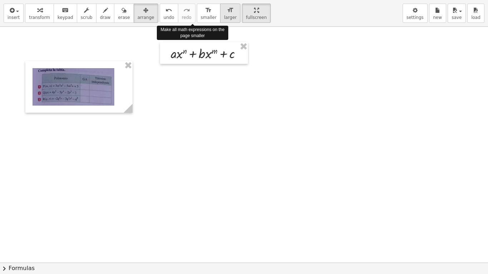
click at [224, 14] on div "format_size" at bounding box center [230, 10] width 13 height 9
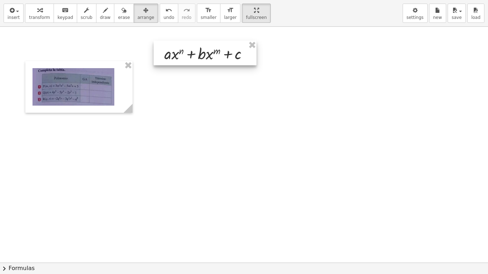
click at [210, 56] on div at bounding box center [205, 53] width 103 height 25
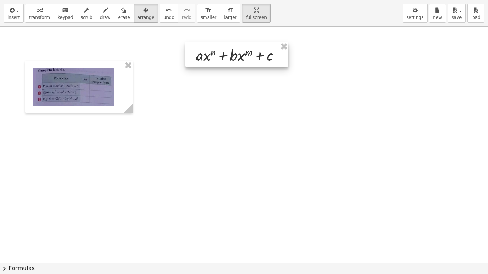
drag, startPoint x: 210, startPoint y: 56, endPoint x: 288, endPoint y: 60, distance: 78.0
click at [288, 60] on div at bounding box center [236, 54] width 103 height 25
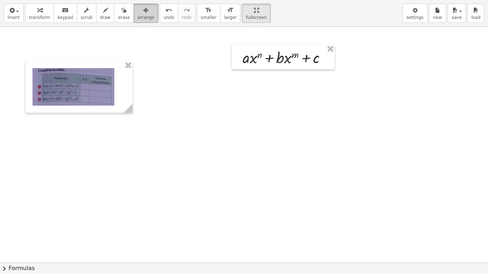
click at [143, 13] on icon "button" at bounding box center [145, 10] width 5 height 9
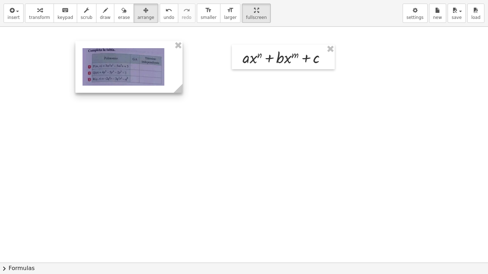
drag, startPoint x: 122, startPoint y: 87, endPoint x: 172, endPoint y: 67, distance: 54.3
click at [172, 67] on div at bounding box center [128, 67] width 107 height 52
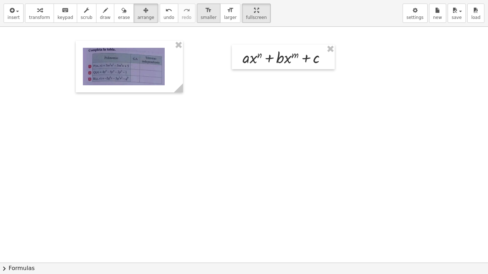
click at [201, 16] on span "smaller" at bounding box center [209, 17] width 16 height 5
drag, startPoint x: 223, startPoint y: 11, endPoint x: 223, endPoint y: -32, distance: 43.2
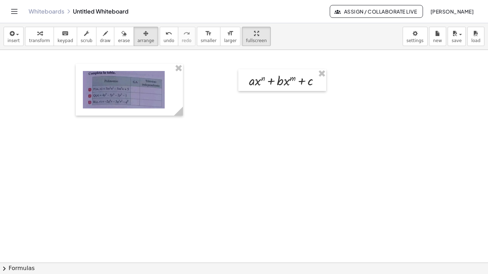
click at [223, 0] on html "Graspable Math Activities Get Started Activity Bank Assigned Work Classes White…" at bounding box center [244, 137] width 488 height 274
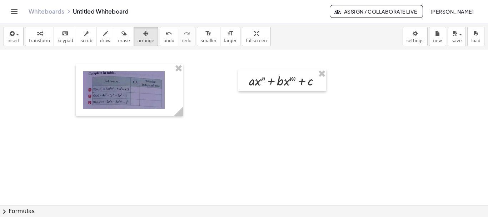
drag, startPoint x: 227, startPoint y: 30, endPoint x: 227, endPoint y: 73, distance: 43.2
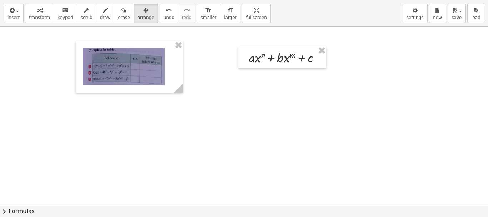
click at [227, 73] on div "insert select one: Math Expression Function Text Youtube Video Graphing Geometr…" at bounding box center [244, 108] width 488 height 217
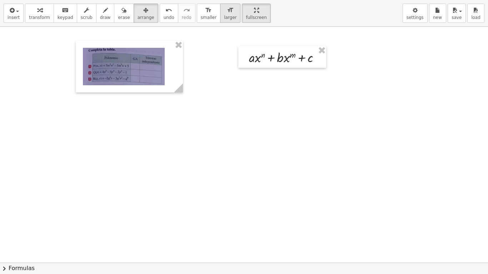
click at [220, 22] on button "format_size larger" at bounding box center [230, 13] width 20 height 19
click at [84, 13] on icon "button" at bounding box center [86, 10] width 5 height 9
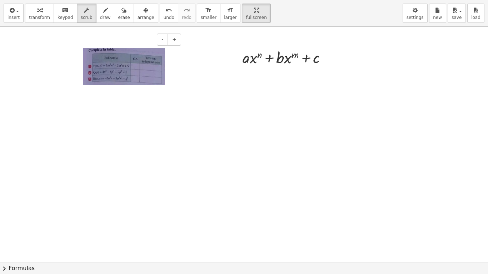
click at [130, 75] on img at bounding box center [124, 67] width 82 height 38
drag, startPoint x: 130, startPoint y: 75, endPoint x: 137, endPoint y: 80, distance: 8.9
click at [137, 80] on img at bounding box center [124, 67] width 82 height 38
click at [201, 12] on div "format_size" at bounding box center [209, 10] width 16 height 9
click at [227, 12] on icon "format_size" at bounding box center [230, 10] width 7 height 9
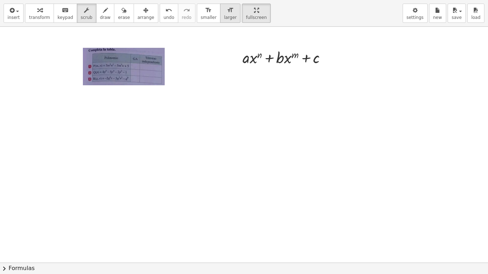
click at [227, 12] on icon "format_size" at bounding box center [230, 10] width 7 height 9
click at [143, 14] on icon "button" at bounding box center [145, 10] width 5 height 9
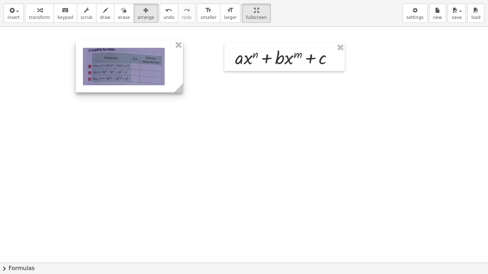
click at [153, 68] on div at bounding box center [129, 67] width 107 height 52
drag, startPoint x: 182, startPoint y: 93, endPoint x: 213, endPoint y: 110, distance: 35.2
click at [213, 110] on div "- + + · a · x n + · b · x m + c" at bounding box center [244, 63] width 488 height 622
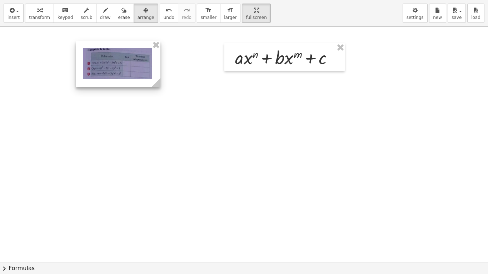
drag, startPoint x: 210, startPoint y: 94, endPoint x: 165, endPoint y: 123, distance: 53.5
click at [164, 115] on div "- + + · a · x n + · b · x m + c" at bounding box center [244, 63] width 488 height 622
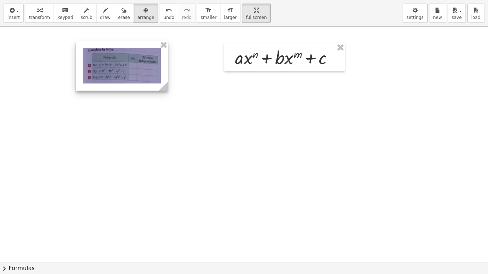
drag, startPoint x: 165, startPoint y: 123, endPoint x: 184, endPoint y: 164, distance: 45.4
click at [184, 164] on div at bounding box center [244, 63] width 488 height 622
drag, startPoint x: 184, startPoint y: 164, endPoint x: 169, endPoint y: 88, distance: 77.8
click at [169, 88] on div "- + + · a · x n + · b · x m + c" at bounding box center [244, 63] width 488 height 622
click at [169, 88] on circle at bounding box center [165, 87] width 13 height 13
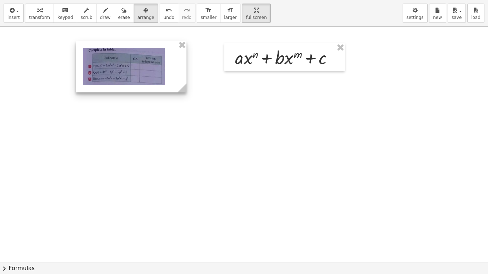
drag, startPoint x: 164, startPoint y: 91, endPoint x: 183, endPoint y: 226, distance: 136.7
click at [183, 216] on div "- + + · a · x n + · b · x m + c" at bounding box center [244, 63] width 488 height 622
click at [133, 65] on div at bounding box center [131, 67] width 111 height 52
drag, startPoint x: 226, startPoint y: 13, endPoint x: 226, endPoint y: -30, distance: 43.2
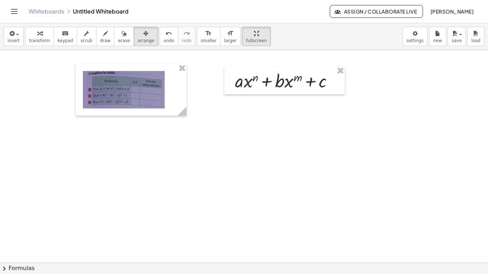
click at [226, 0] on html "Graspable Math Activities Get Started Activity Bank Assigned Work Classes White…" at bounding box center [244, 137] width 488 height 274
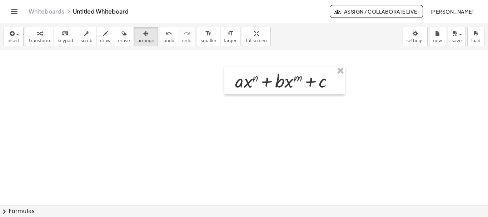
click at [303, 74] on div at bounding box center [284, 80] width 120 height 28
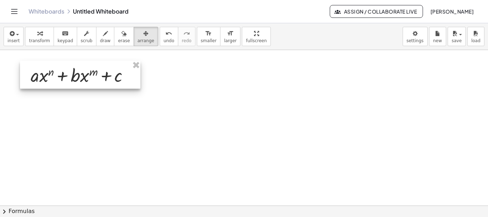
drag, startPoint x: 303, startPoint y: 74, endPoint x: 88, endPoint y: 64, distance: 216.0
click at [91, 67] on div at bounding box center [80, 75] width 120 height 28
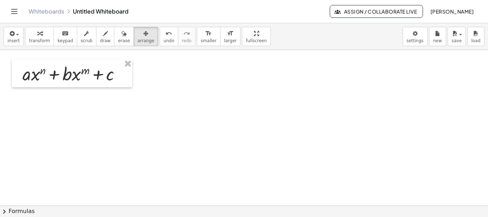
click at [71, 58] on div at bounding box center [244, 86] width 488 height 622
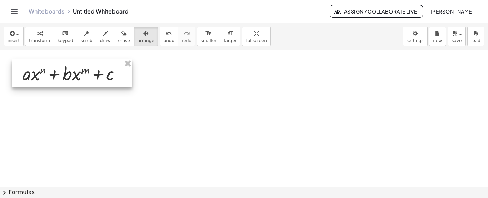
click at [41, 75] on div at bounding box center [72, 73] width 120 height 28
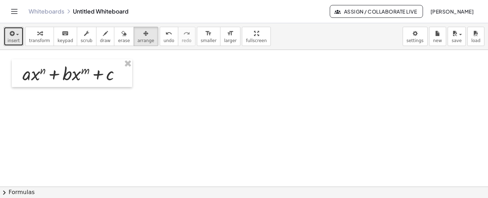
click at [14, 39] on span "insert" at bounding box center [14, 40] width 12 height 5
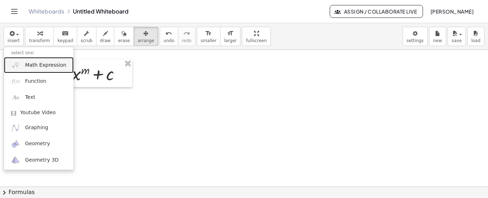
click at [23, 68] on link "Math Expression" at bounding box center [39, 65] width 70 height 16
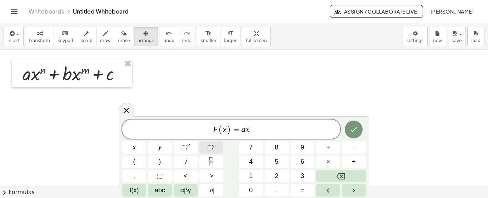
click at [210, 151] on span "⬚" at bounding box center [210, 147] width 6 height 7
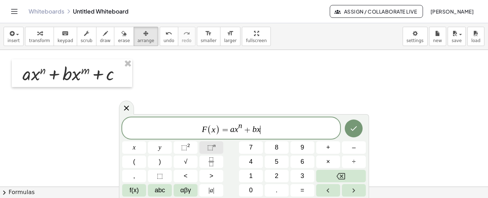
click at [216, 148] on button "⬚ n" at bounding box center [211, 147] width 24 height 13
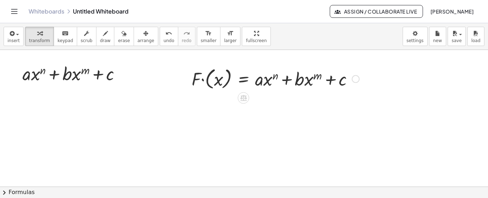
click at [216, 81] on div at bounding box center [275, 78] width 175 height 26
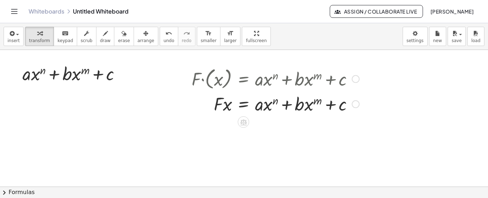
click at [370, 90] on div at bounding box center [244, 86] width 488 height 622
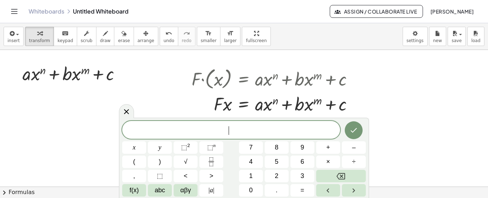
click at [165, 99] on div at bounding box center [244, 86] width 488 height 622
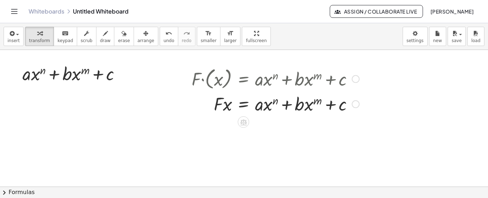
click at [215, 81] on div at bounding box center [275, 78] width 175 height 26
click at [245, 105] on div at bounding box center [275, 103] width 175 height 24
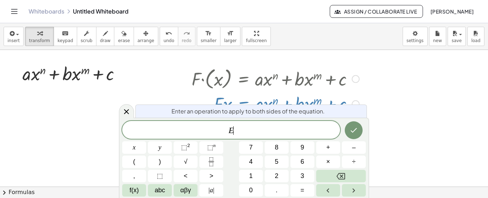
click at [171, 80] on div at bounding box center [244, 86] width 488 height 622
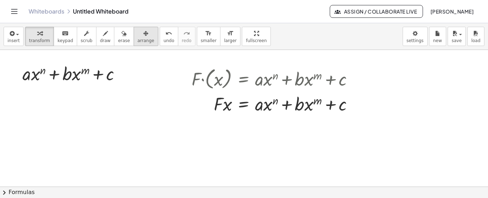
click at [138, 34] on div "button" at bounding box center [146, 33] width 17 height 9
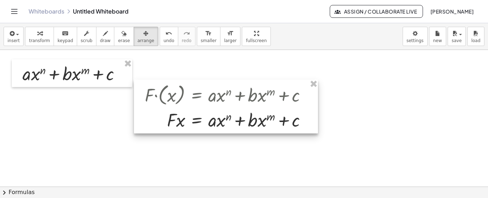
drag, startPoint x: 249, startPoint y: 88, endPoint x: 105, endPoint y: 111, distance: 145.5
click at [134, 110] on div at bounding box center [226, 107] width 184 height 54
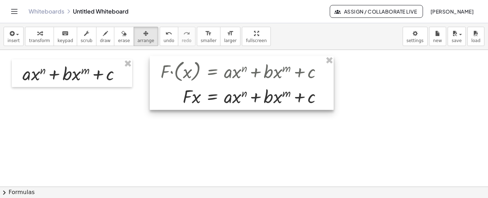
drag, startPoint x: 101, startPoint y: 111, endPoint x: 209, endPoint y: 79, distance: 112.1
click at [209, 79] on div at bounding box center [242, 83] width 184 height 54
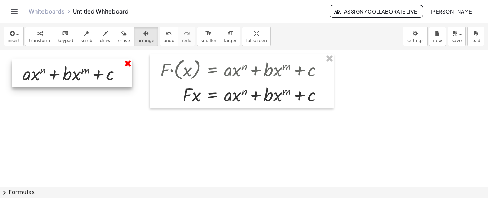
drag, startPoint x: 126, startPoint y: 65, endPoint x: 249, endPoint y: 60, distance: 123.4
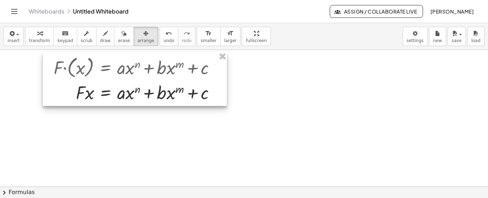
drag, startPoint x: 298, startPoint y: 64, endPoint x: 145, endPoint y: 60, distance: 152.9
click at [169, 61] on div at bounding box center [135, 79] width 184 height 54
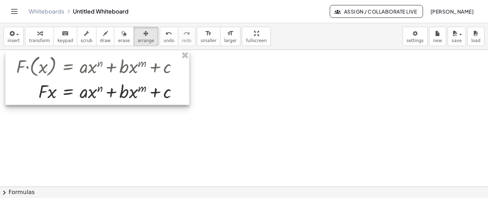
click at [145, 60] on div at bounding box center [97, 78] width 184 height 54
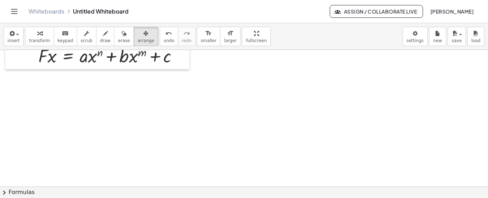
scroll to position [346, 0]
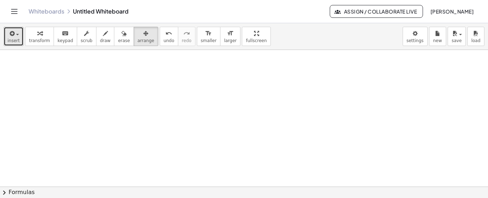
click at [6, 33] on button "insert" at bounding box center [14, 36] width 20 height 19
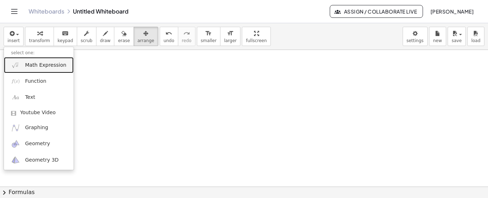
drag, startPoint x: 35, startPoint y: 65, endPoint x: 35, endPoint y: 60, distance: 5.0
click at [35, 64] on span "Math Expression" at bounding box center [45, 65] width 41 height 7
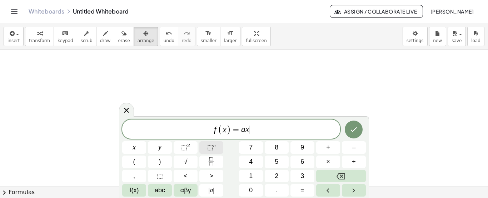
click at [209, 144] on span "⬚" at bounding box center [210, 147] width 6 height 7
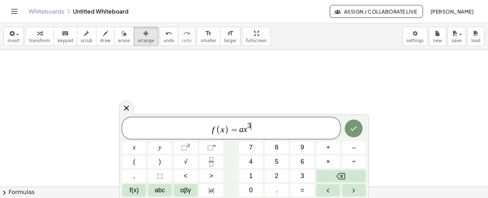
click at [254, 128] on span "f ( x ) = a x 3 ​" at bounding box center [231, 129] width 218 height 14
click at [185, 145] on span "⬚" at bounding box center [184, 147] width 6 height 7
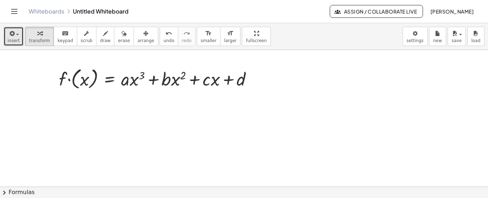
click at [12, 38] on span "insert" at bounding box center [14, 40] width 12 height 5
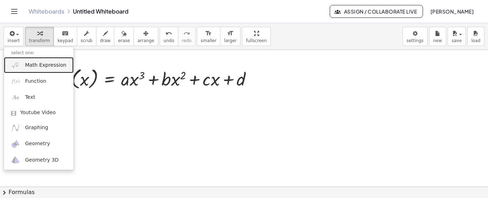
click at [26, 62] on span "Math Expression" at bounding box center [45, 65] width 41 height 7
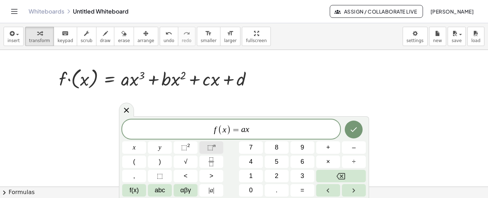
click at [217, 146] on button "⬚ n" at bounding box center [211, 147] width 24 height 13
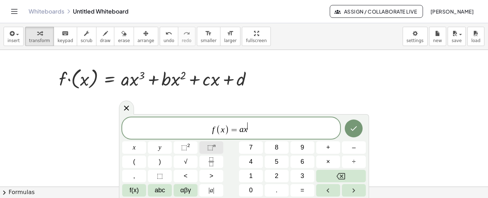
click at [217, 146] on button "⬚ n" at bounding box center [211, 147] width 24 height 13
click at [188, 145] on sup "2" at bounding box center [188, 145] width 3 height 5
click at [352, 129] on icon "Done" at bounding box center [353, 128] width 9 height 9
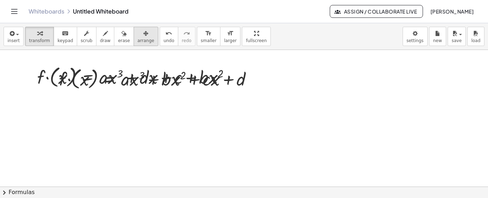
click at [138, 40] on span "arrange" at bounding box center [146, 40] width 17 height 5
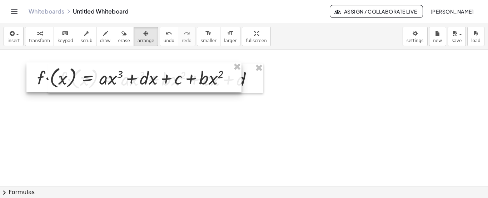
drag, startPoint x: 125, startPoint y: 75, endPoint x: 129, endPoint y: 90, distance: 16.1
click at [129, 90] on div at bounding box center [133, 78] width 215 height 30
click at [130, 92] on div at bounding box center [133, 78] width 215 height 30
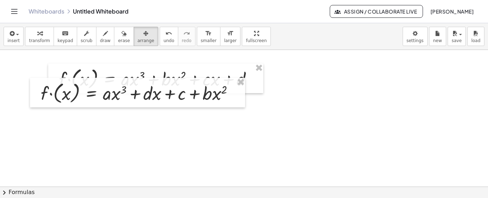
drag, startPoint x: 134, startPoint y: 121, endPoint x: 186, endPoint y: 126, distance: 52.0
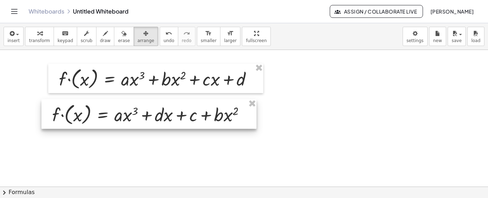
drag, startPoint x: 155, startPoint y: 81, endPoint x: 195, endPoint y: 115, distance: 52.9
click at [191, 117] on div at bounding box center [148, 114] width 215 height 30
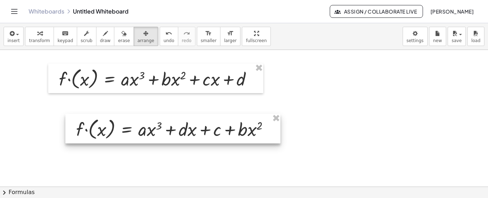
drag, startPoint x: 218, startPoint y: 99, endPoint x: 372, endPoint y: 95, distance: 154.4
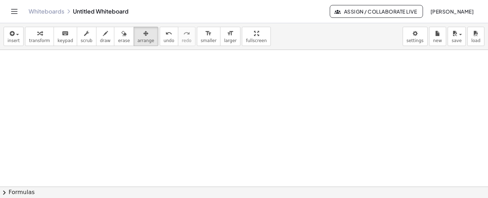
scroll to position [410, 0]
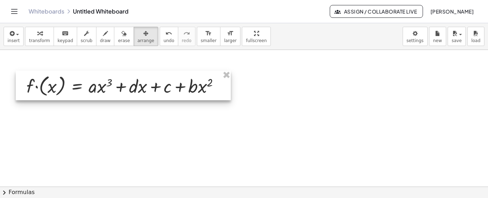
drag, startPoint x: 214, startPoint y: 59, endPoint x: 160, endPoint y: 79, distance: 57.7
click at [163, 80] on div at bounding box center [123, 86] width 215 height 30
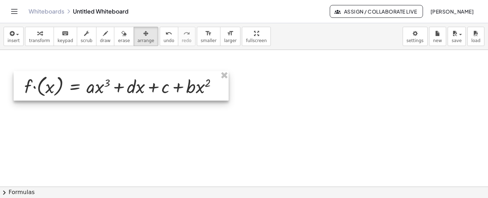
click at [159, 74] on div at bounding box center [121, 86] width 215 height 30
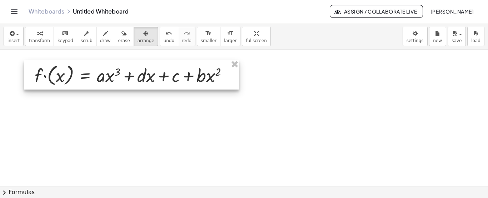
drag, startPoint x: 159, startPoint y: 74, endPoint x: 168, endPoint y: 63, distance: 14.8
click at [168, 63] on div at bounding box center [131, 75] width 215 height 30
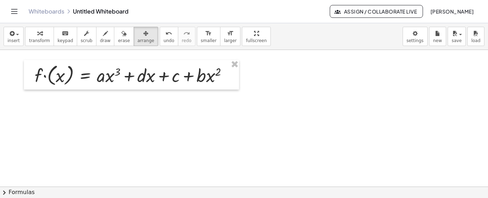
scroll to position [446, 0]
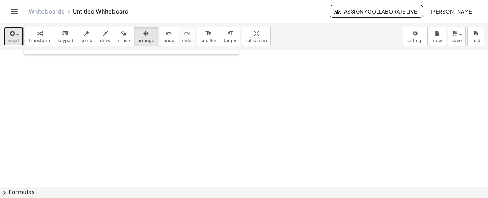
click at [12, 40] on span "insert" at bounding box center [14, 40] width 12 height 5
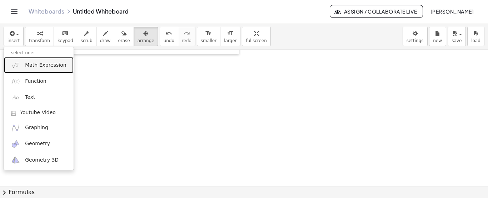
click at [31, 66] on span "Math Expression" at bounding box center [45, 65] width 41 height 7
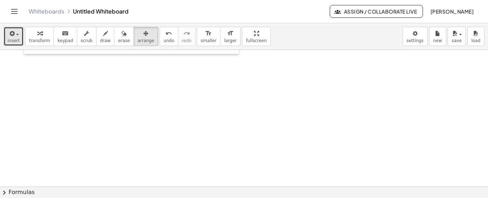
click at [9, 40] on span "insert" at bounding box center [14, 40] width 12 height 5
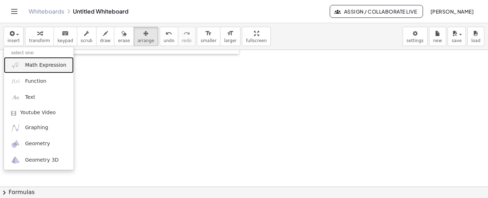
click at [25, 71] on link "Math Expression" at bounding box center [39, 65] width 70 height 16
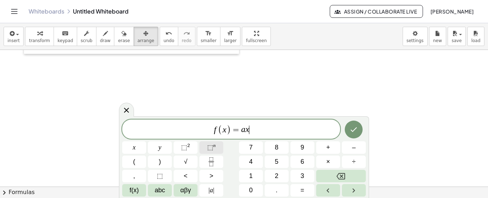
click at [215, 150] on span "⬚ n" at bounding box center [211, 148] width 9 height 10
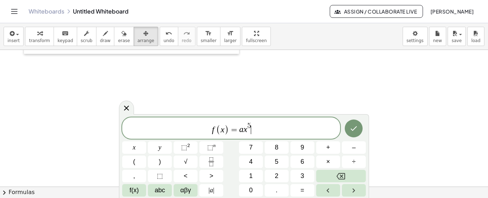
click at [257, 128] on span "f ( x ) = a x 5 ​" at bounding box center [231, 129] width 218 height 14
click at [186, 146] on span "⬚" at bounding box center [184, 147] width 6 height 7
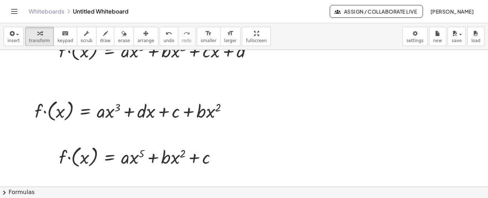
scroll to position [339, 0]
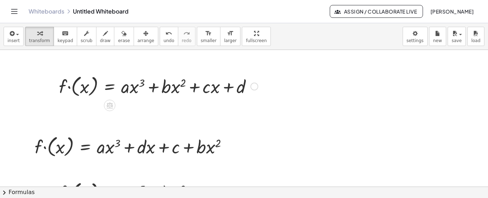
click at [166, 83] on div at bounding box center [158, 86] width 206 height 26
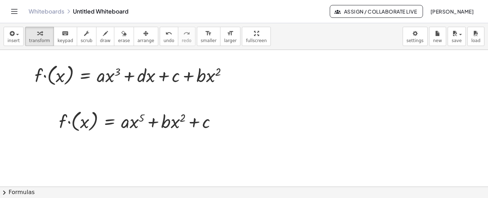
scroll to position [482, 0]
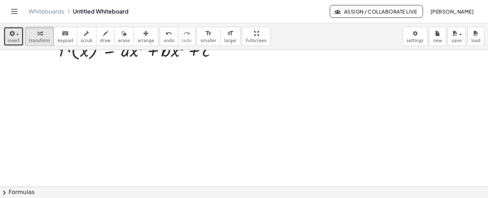
click at [13, 39] on span "insert" at bounding box center [14, 40] width 12 height 5
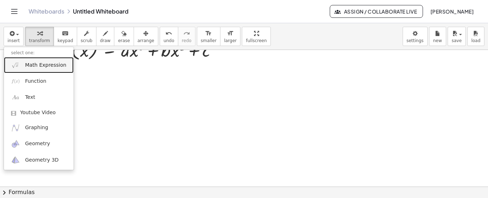
click at [23, 68] on link "Math Expression" at bounding box center [39, 65] width 70 height 16
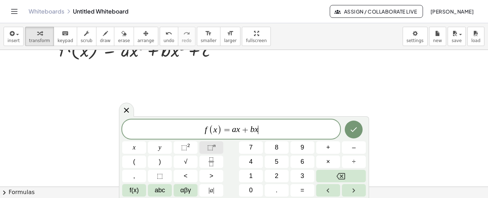
click at [210, 146] on span "⬚" at bounding box center [210, 147] width 6 height 7
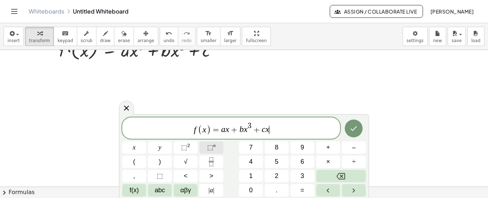
click at [216, 151] on button "⬚ n" at bounding box center [211, 147] width 24 height 13
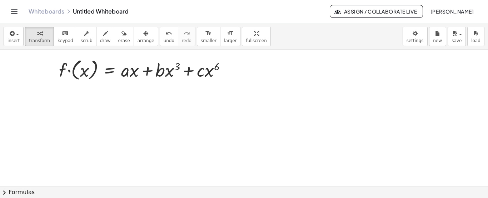
scroll to position [547, 0]
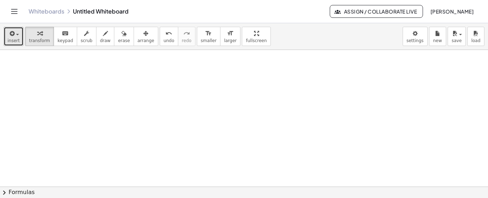
click at [16, 36] on div "button" at bounding box center [14, 33] width 12 height 9
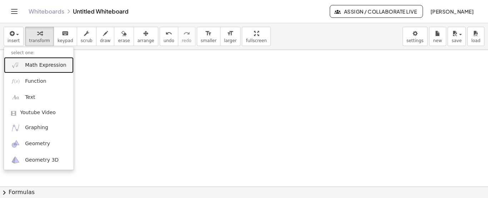
click at [33, 62] on span "Math Expression" at bounding box center [45, 65] width 41 height 7
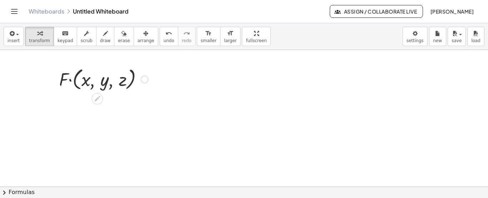
click at [65, 76] on div at bounding box center [103, 78] width 96 height 27
click at [104, 76] on div at bounding box center [103, 78] width 96 height 27
click at [125, 77] on div at bounding box center [103, 78] width 96 height 27
click at [126, 86] on div at bounding box center [103, 78] width 96 height 27
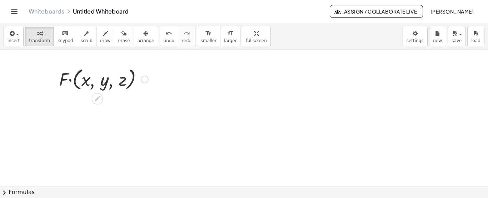
click at [139, 77] on div at bounding box center [103, 78] width 96 height 27
click at [18, 46] on div "insert select one: Math Expression Function Text Youtube Video Graphing Geometr…" at bounding box center [244, 36] width 488 height 27
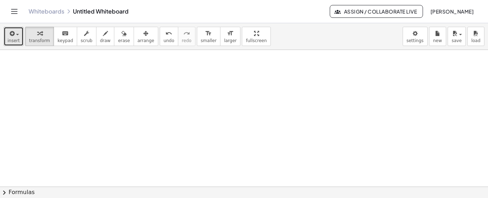
click at [13, 37] on icon "button" at bounding box center [11, 33] width 6 height 9
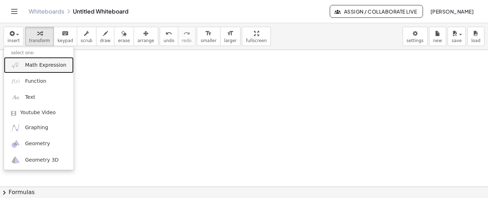
click at [26, 67] on span "Math Expression" at bounding box center [45, 65] width 41 height 7
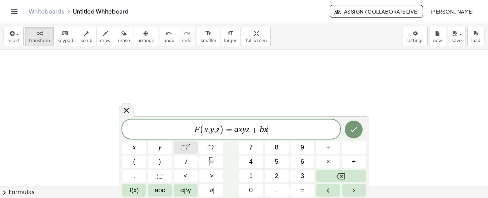
click at [190, 148] on button "⬚ 2" at bounding box center [186, 147] width 24 height 13
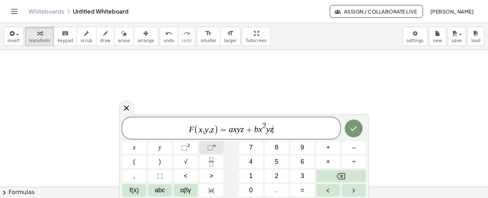
click at [213, 149] on span "⬚" at bounding box center [210, 147] width 6 height 7
click at [357, 129] on icon "Done" at bounding box center [353, 128] width 9 height 9
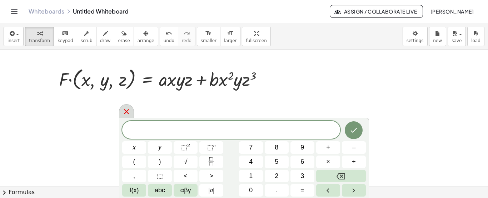
click at [127, 111] on icon at bounding box center [126, 111] width 5 height 5
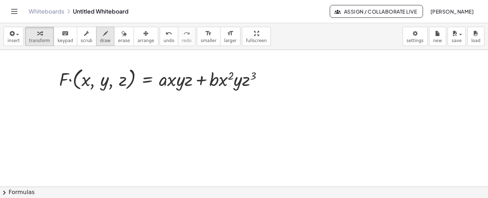
click at [100, 38] on span "draw" at bounding box center [105, 40] width 11 height 5
drag, startPoint x: 41, startPoint y: 114, endPoint x: 50, endPoint y: 106, distance: 12.1
drag, startPoint x: 47, startPoint y: 105, endPoint x: 48, endPoint y: 112, distance: 6.4
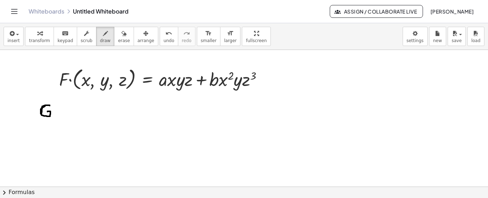
drag, startPoint x: 54, startPoint y: 116, endPoint x: 53, endPoint y: 108, distance: 8.3
drag, startPoint x: 52, startPoint y: 108, endPoint x: 60, endPoint y: 116, distance: 11.9
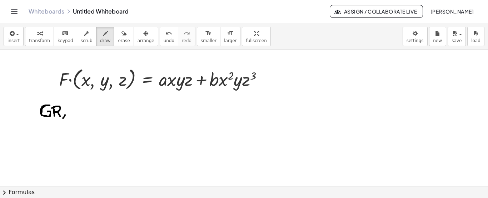
drag, startPoint x: 63, startPoint y: 118, endPoint x: 65, endPoint y: 115, distance: 3.9
drag, startPoint x: 65, startPoint y: 118, endPoint x: 69, endPoint y: 112, distance: 6.4
drag, startPoint x: 63, startPoint y: 113, endPoint x: 67, endPoint y: 116, distance: 5.6
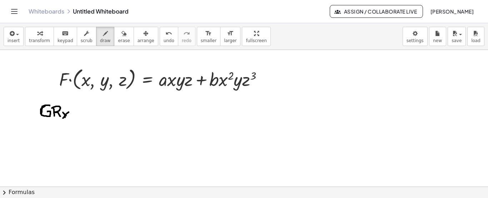
drag, startPoint x: 78, startPoint y: 111, endPoint x: 85, endPoint y: 111, distance: 7.1
drag, startPoint x: 80, startPoint y: 114, endPoint x: 85, endPoint y: 114, distance: 4.7
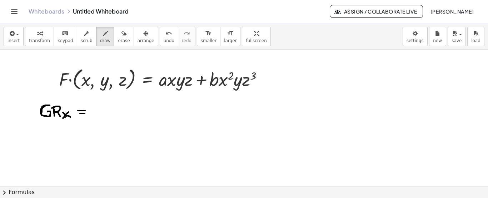
drag, startPoint x: 168, startPoint y: 105, endPoint x: 169, endPoint y: 110, distance: 5.2
drag, startPoint x: 177, startPoint y: 115, endPoint x: 176, endPoint y: 108, distance: 6.8
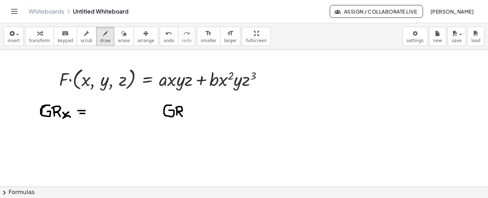
drag, startPoint x: 176, startPoint y: 108, endPoint x: 183, endPoint y: 116, distance: 10.4
drag, startPoint x: 188, startPoint y: 117, endPoint x: 186, endPoint y: 121, distance: 4.5
drag, startPoint x: 196, startPoint y: 109, endPoint x: 200, endPoint y: 109, distance: 3.9
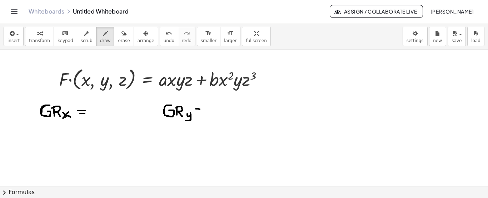
drag, startPoint x: 196, startPoint y: 112, endPoint x: 201, endPoint y: 112, distance: 5.4
drag, startPoint x: 258, startPoint y: 113, endPoint x: 264, endPoint y: 111, distance: 5.9
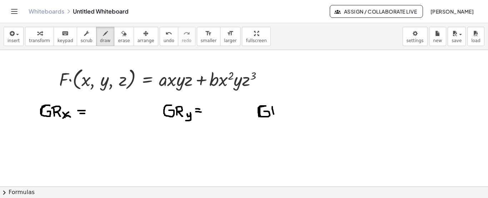
drag, startPoint x: 274, startPoint y: 114, endPoint x: 272, endPoint y: 107, distance: 7.7
drag, startPoint x: 272, startPoint y: 107, endPoint x: 279, endPoint y: 116, distance: 12.2
drag, startPoint x: 283, startPoint y: 114, endPoint x: 288, endPoint y: 118, distance: 6.9
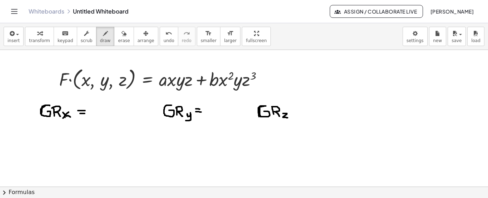
drag, startPoint x: 293, startPoint y: 112, endPoint x: 296, endPoint y: 112, distance: 3.6
drag, startPoint x: 275, startPoint y: 16, endPoint x: 213, endPoint y: -62, distance: 99.2
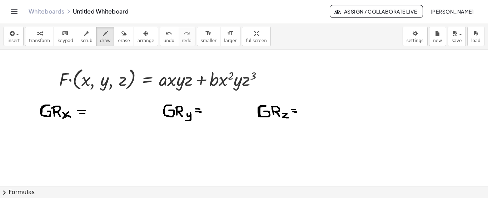
click at [213, 0] on html "Graspable Math Activities Get Started Activity Bank Assigned Work Classes White…" at bounding box center [244, 99] width 488 height 198
drag, startPoint x: 91, startPoint y: 107, endPoint x: 99, endPoint y: 114, distance: 10.6
drag, startPoint x: 206, startPoint y: 111, endPoint x: 210, endPoint y: 116, distance: 6.7
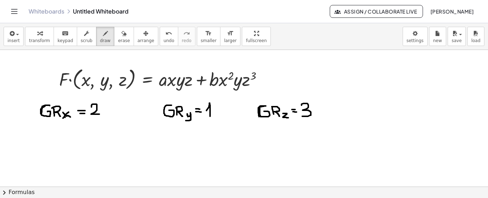
drag, startPoint x: 301, startPoint y: 105, endPoint x: 302, endPoint y: 116, distance: 11.1
drag, startPoint x: 51, startPoint y: 158, endPoint x: 60, endPoint y: 143, distance: 17.3
drag, startPoint x: 50, startPoint y: 159, endPoint x: 56, endPoint y: 151, distance: 9.9
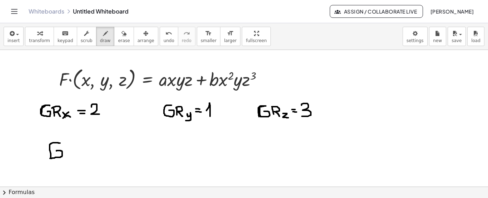
drag, startPoint x: 65, startPoint y: 156, endPoint x: 75, endPoint y: 156, distance: 10.0
drag, startPoint x: 65, startPoint y: 151, endPoint x: 72, endPoint y: 151, distance: 7.1
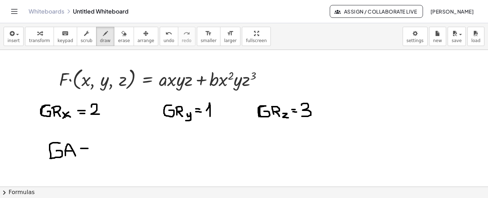
drag, startPoint x: 81, startPoint y: 149, endPoint x: 88, endPoint y: 149, distance: 7.1
drag, startPoint x: 81, startPoint y: 152, endPoint x: 90, endPoint y: 152, distance: 8.9
drag, startPoint x: 174, startPoint y: 59, endPoint x: 173, endPoint y: 65, distance: 6.2
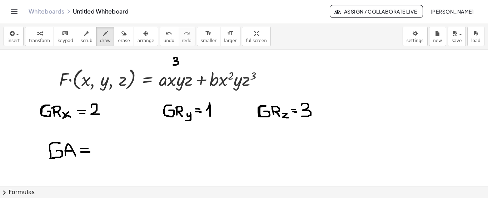
drag, startPoint x: 235, startPoint y: 62, endPoint x: 236, endPoint y: 57, distance: 5.3
drag, startPoint x: 200, startPoint y: 58, endPoint x: 205, endPoint y: 56, distance: 6.1
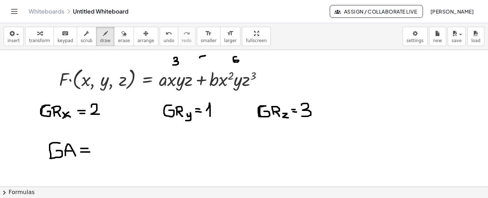
drag, startPoint x: 200, startPoint y: 57, endPoint x: 207, endPoint y: 61, distance: 8.3
drag, startPoint x: 107, startPoint y: 137, endPoint x: 98, endPoint y: 148, distance: 14.4
